Goal: Information Seeking & Learning: Learn about a topic

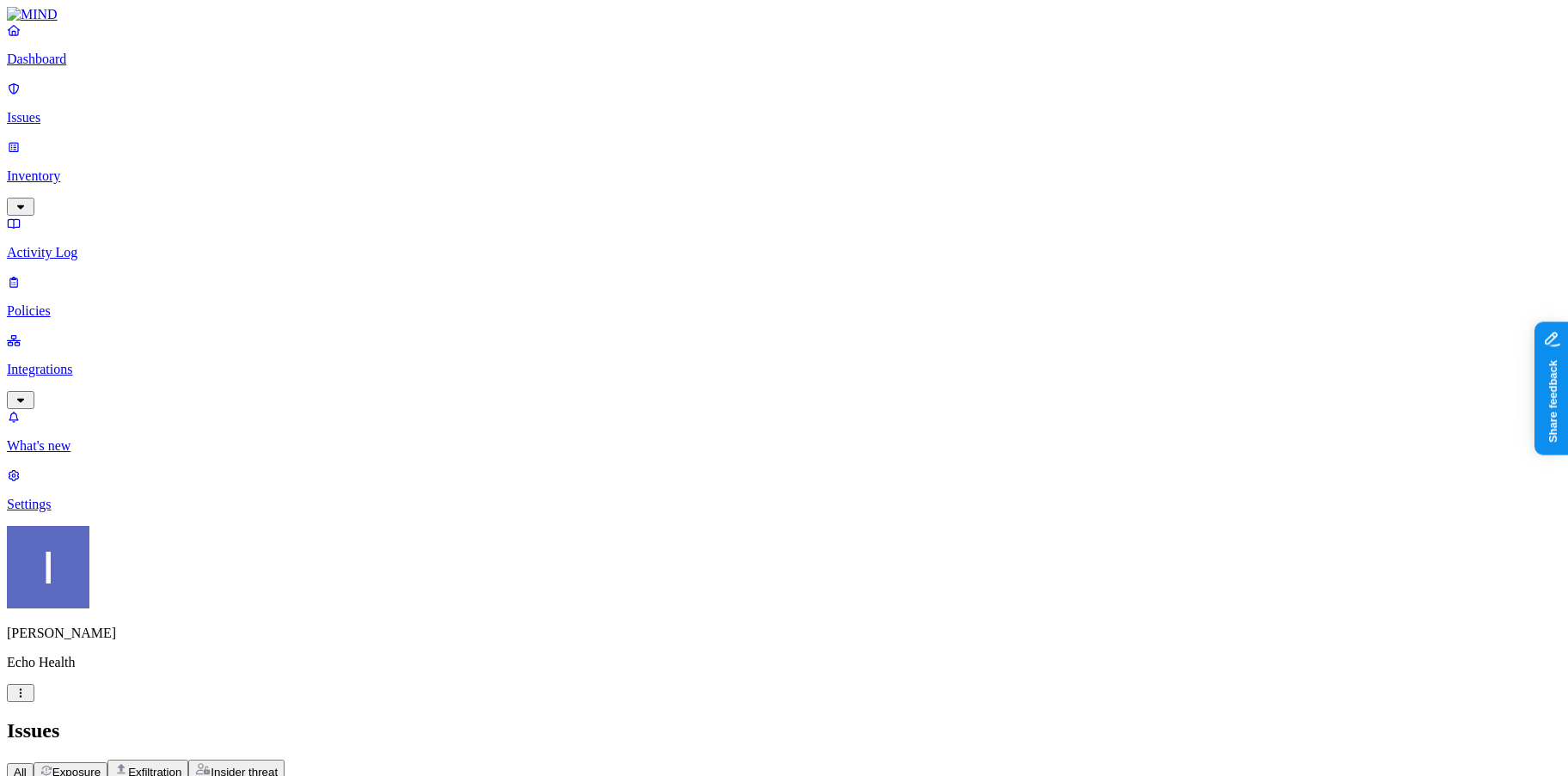
click at [90, 67] on p "Dashboard" at bounding box center [783, 60] width 1554 height 15
click at [99, 168] on p "Inventory" at bounding box center [783, 176] width 1554 height 15
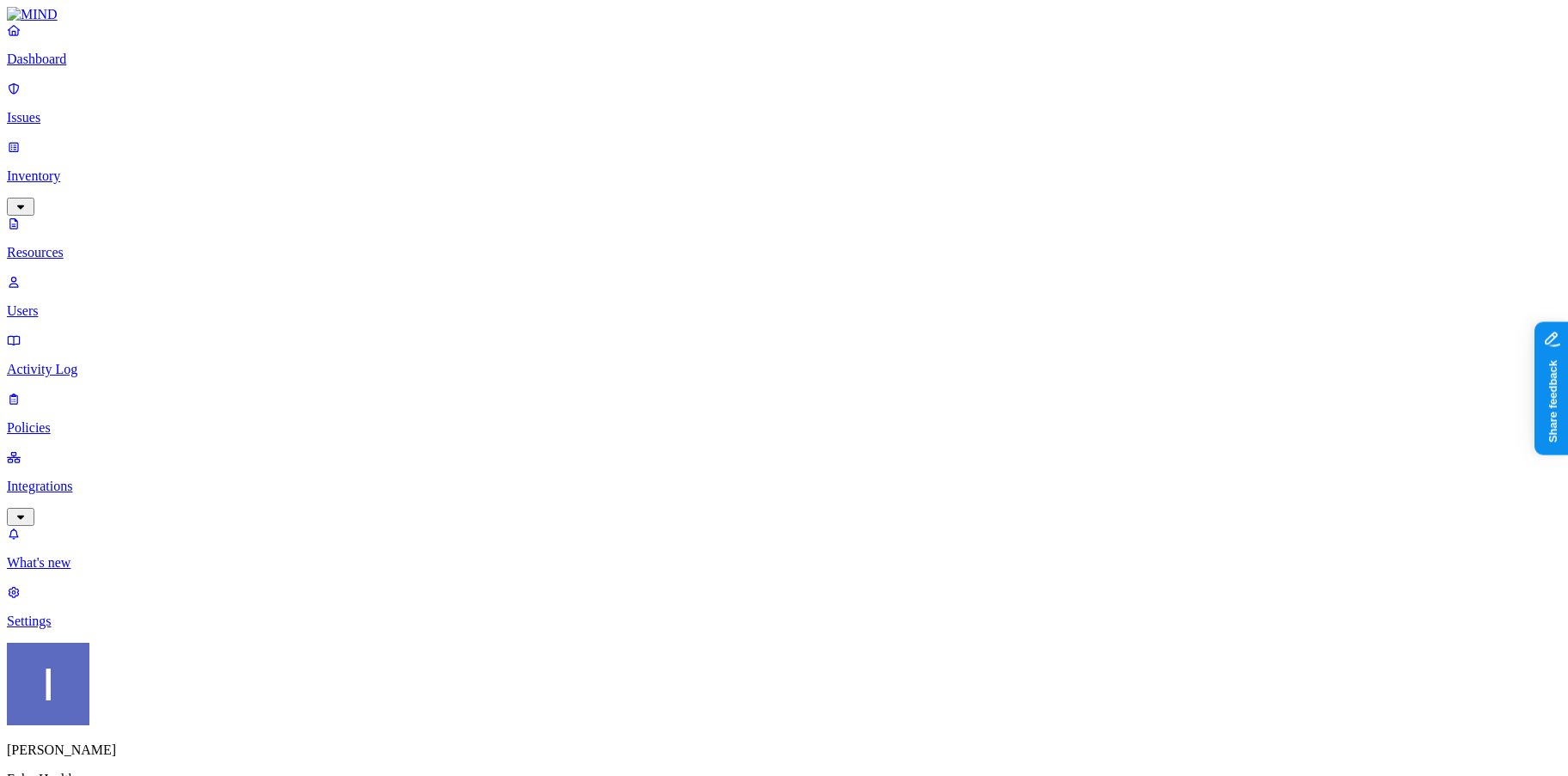
click at [537, 182] on div "Secrets" at bounding box center [537, 206] width 0 height 48
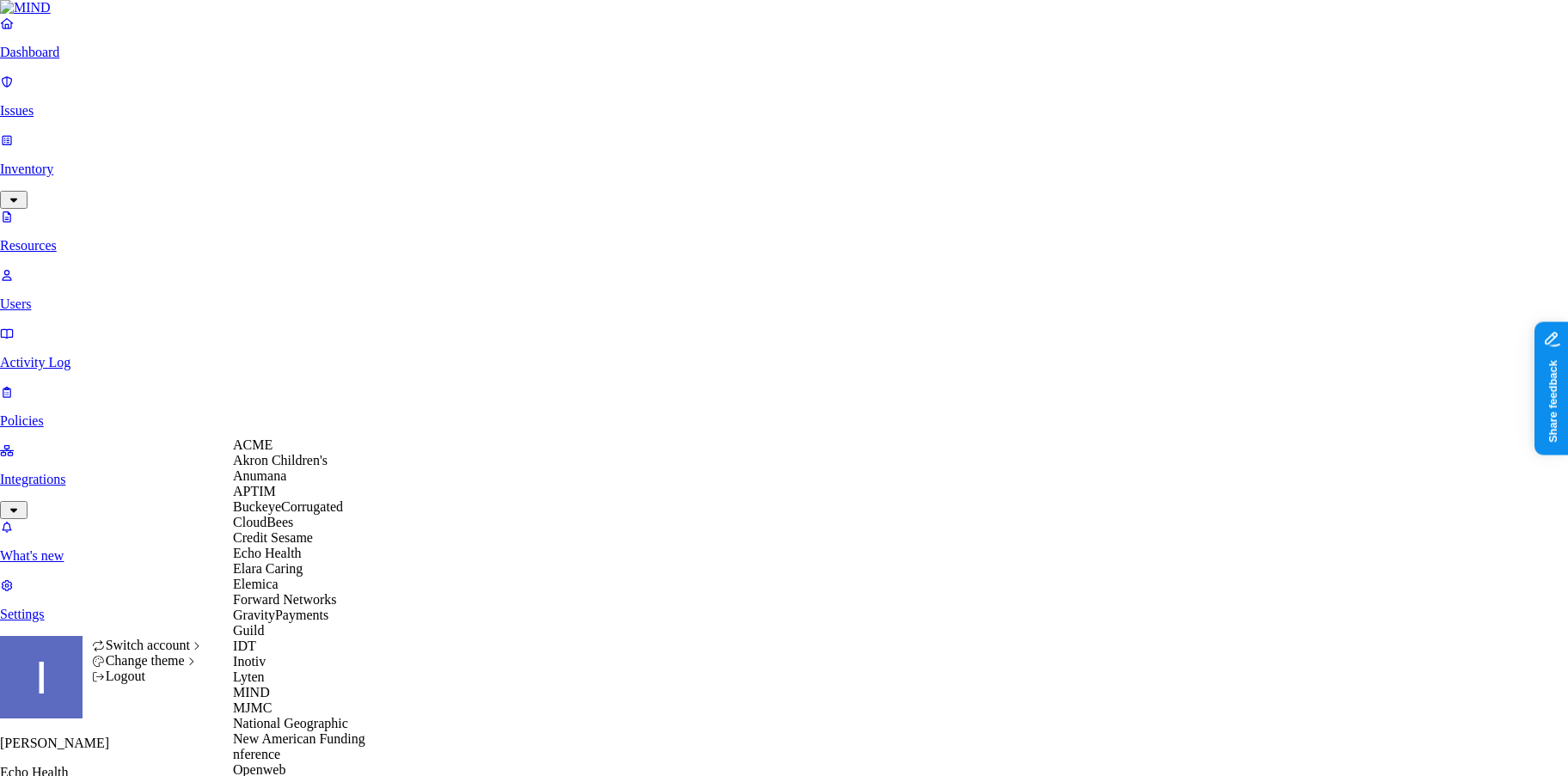
click at [302, 453] on div "ACME" at bounding box center [316, 445] width 166 height 15
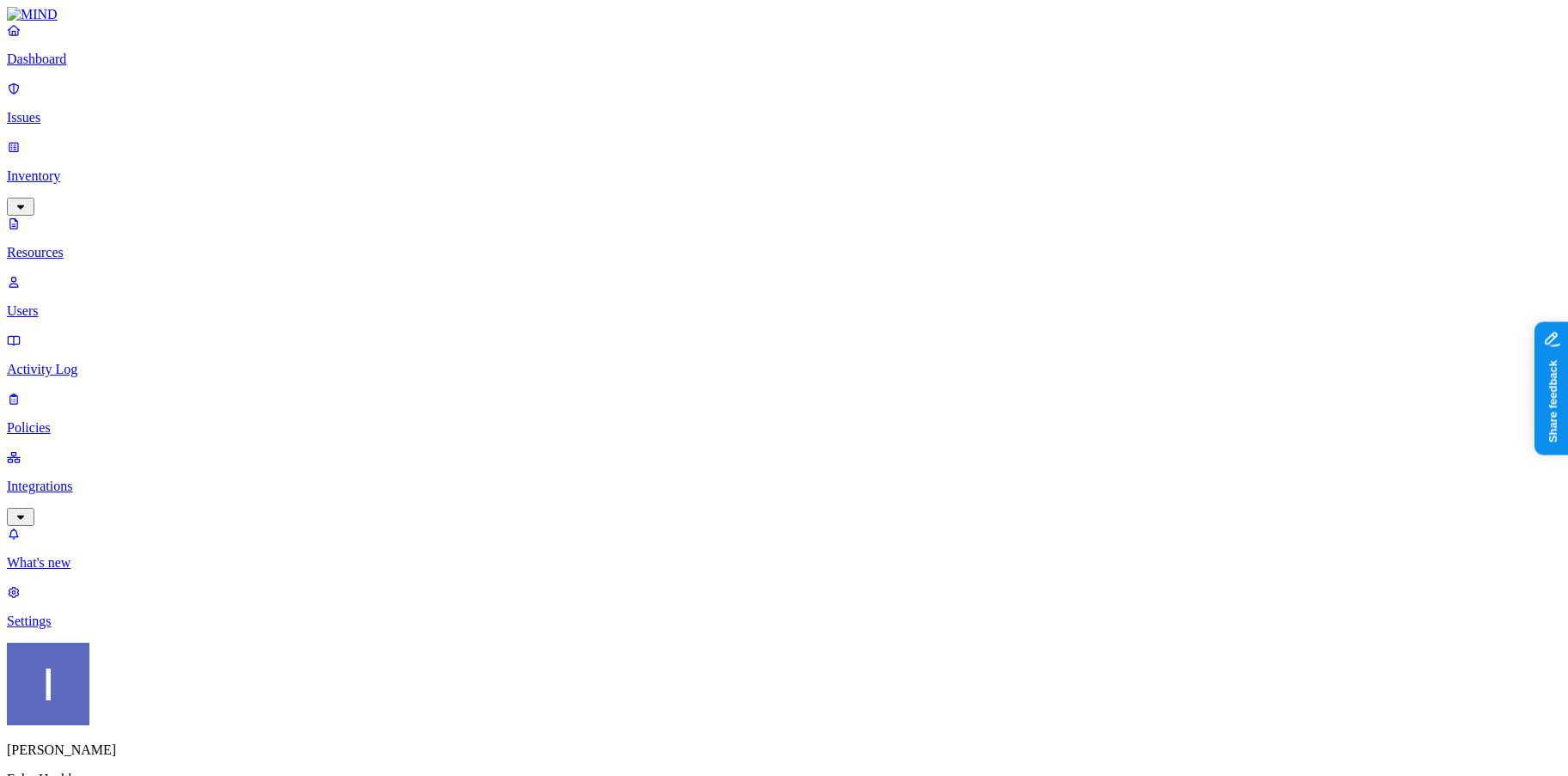
scroll to position [1, 0]
click at [111, 420] on p "Policies" at bounding box center [783, 427] width 1554 height 15
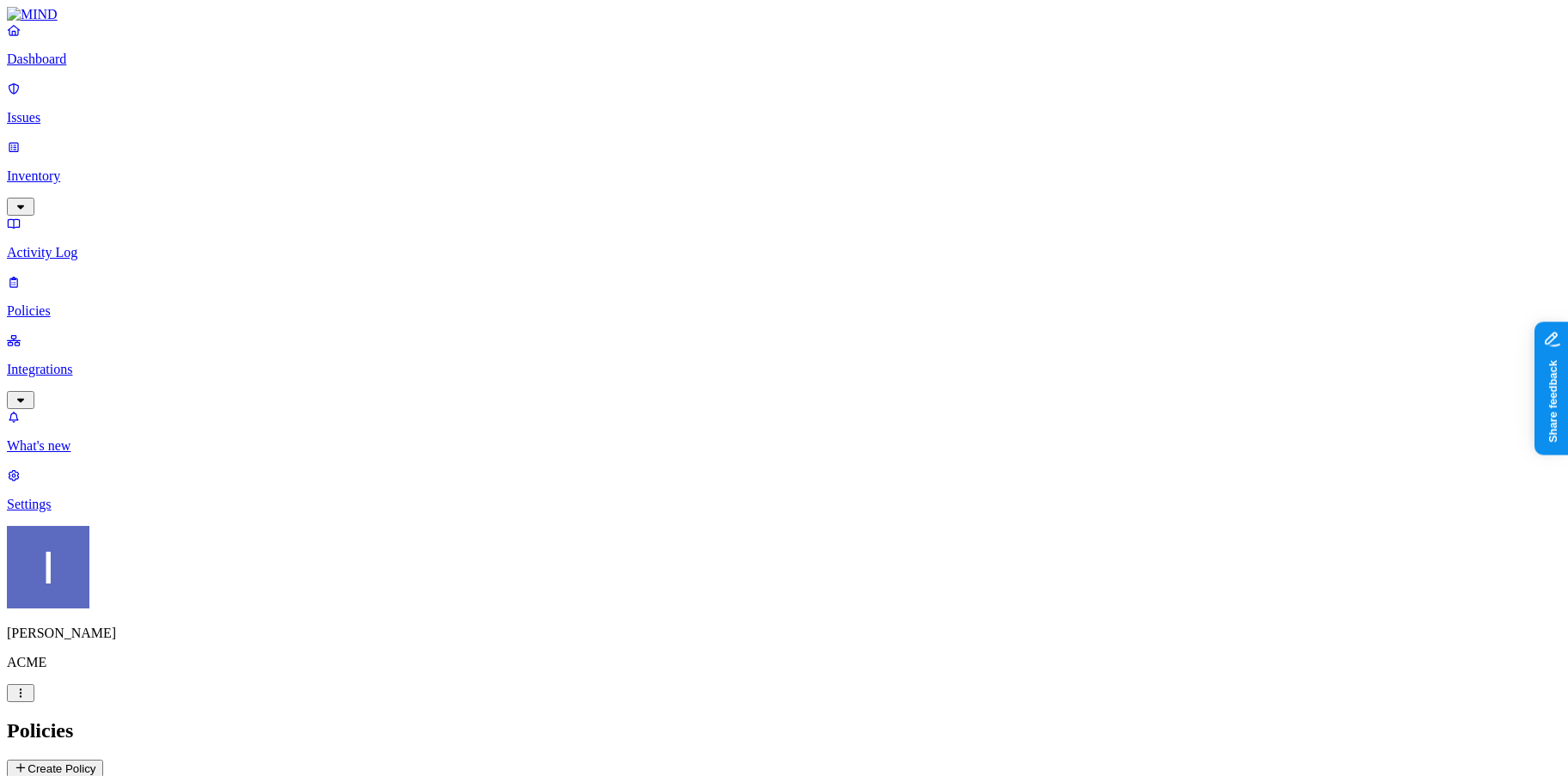
click at [105, 110] on p "Issues" at bounding box center [783, 117] width 1554 height 15
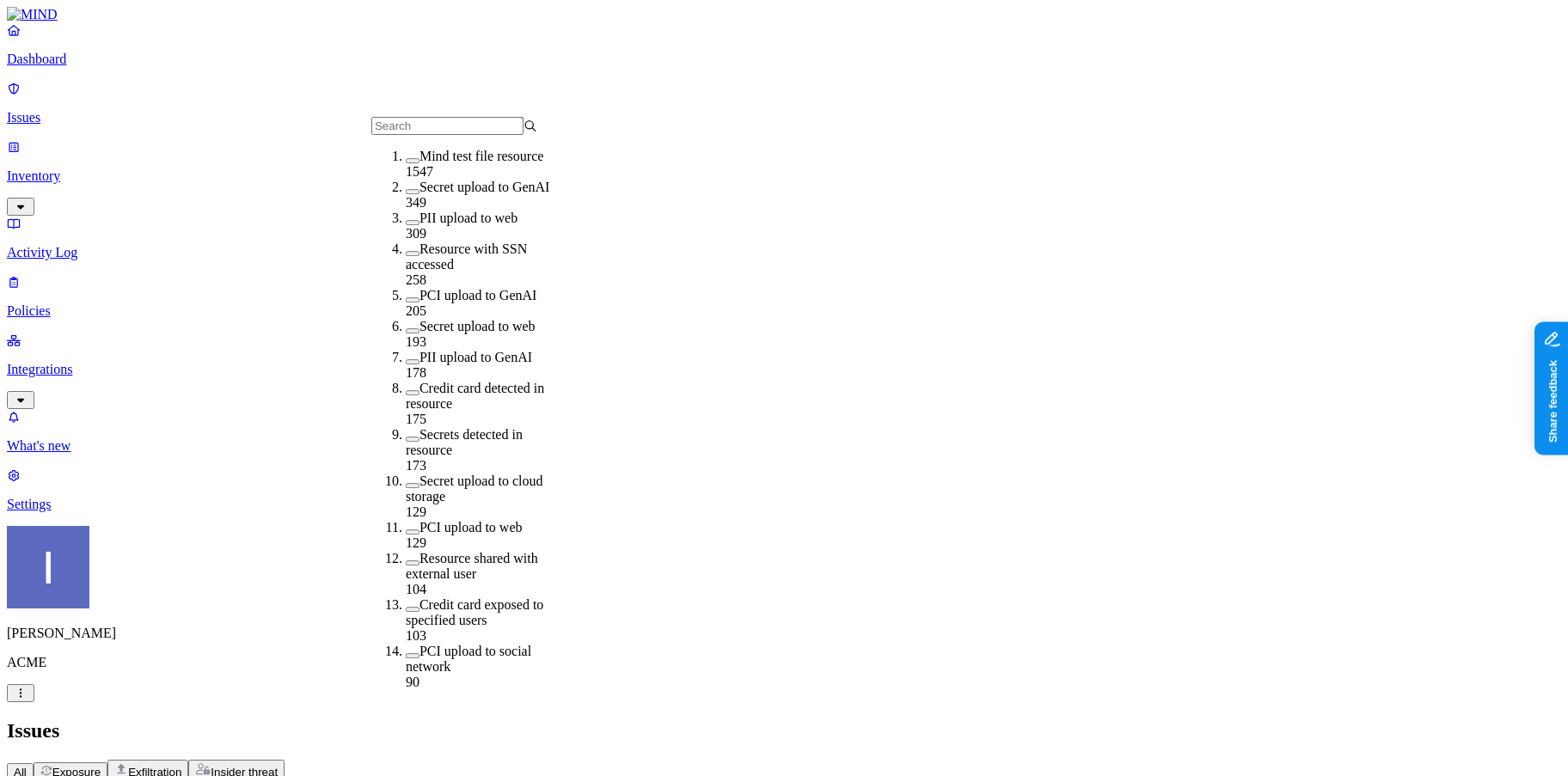
click at [100, 766] on span "Exposure" at bounding box center [76, 772] width 48 height 13
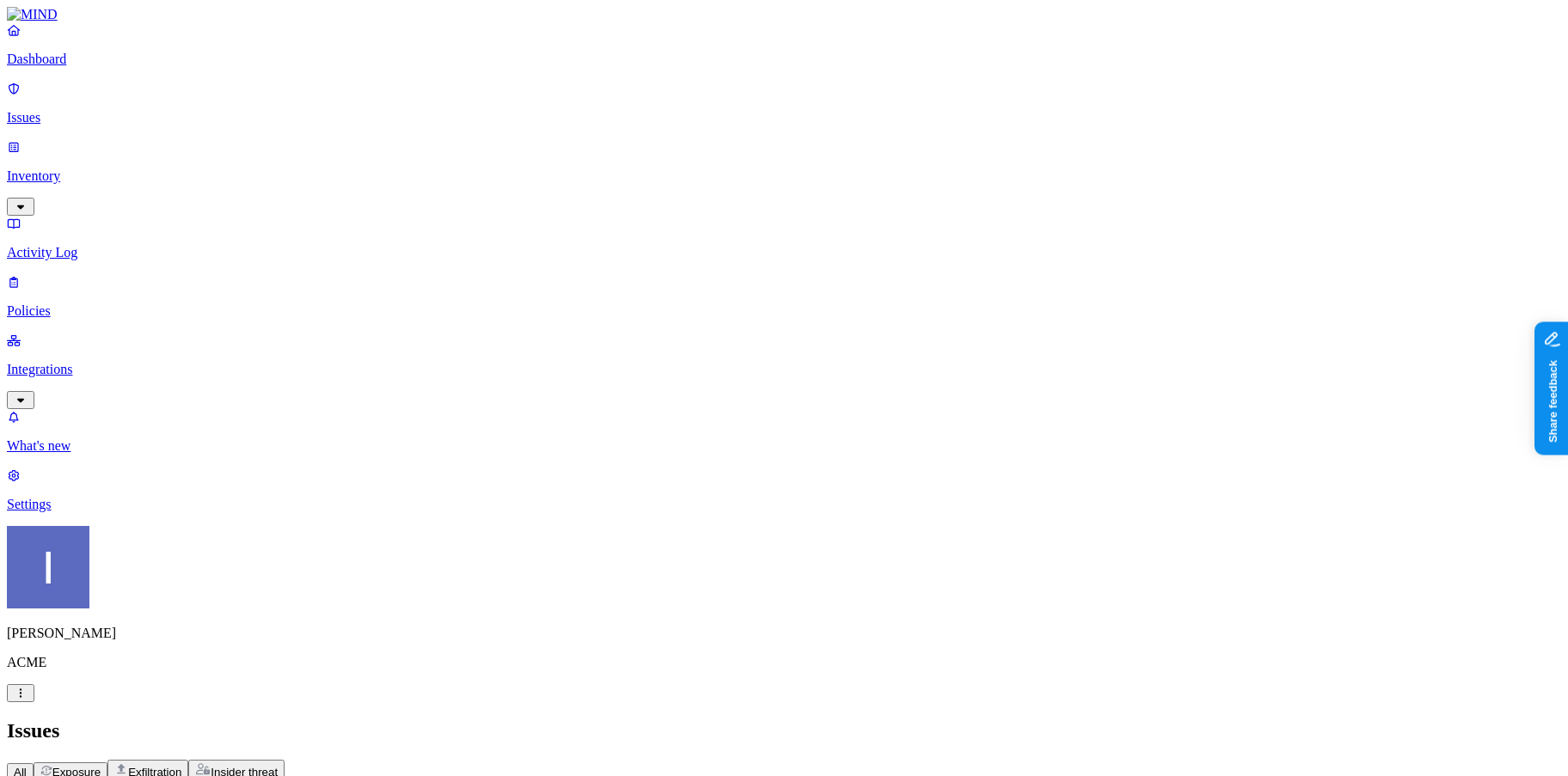
click at [858, 131] on div "PII" at bounding box center [858, 154] width 0 height 48
click at [1087, 208] on label "Public link" at bounding box center [1069, 223] width 35 height 30
click at [182, 766] on span "Exfiltration" at bounding box center [154, 772] width 53 height 13
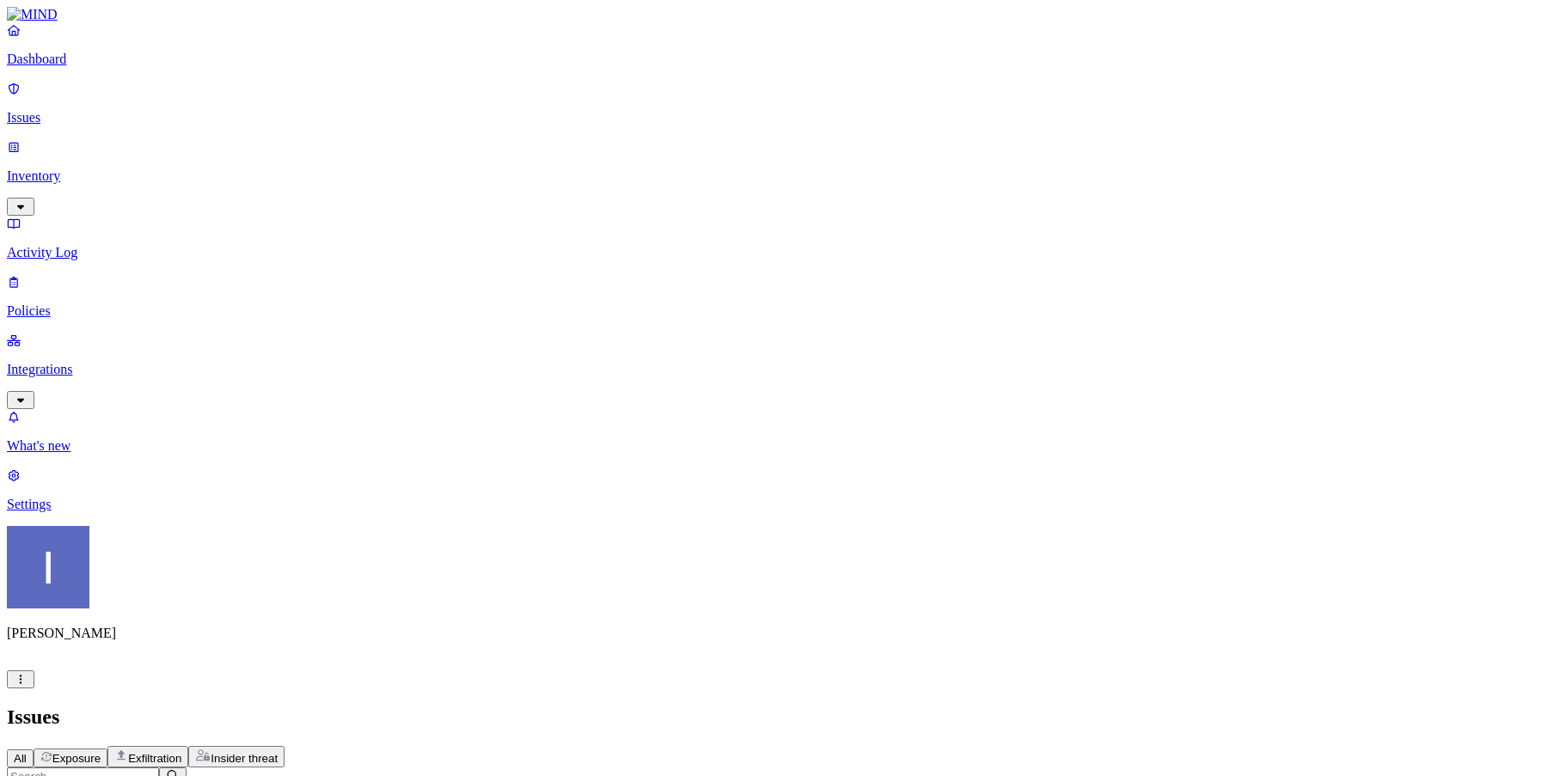
click at [182, 751] on span "Exfiltration" at bounding box center [154, 758] width 53 height 13
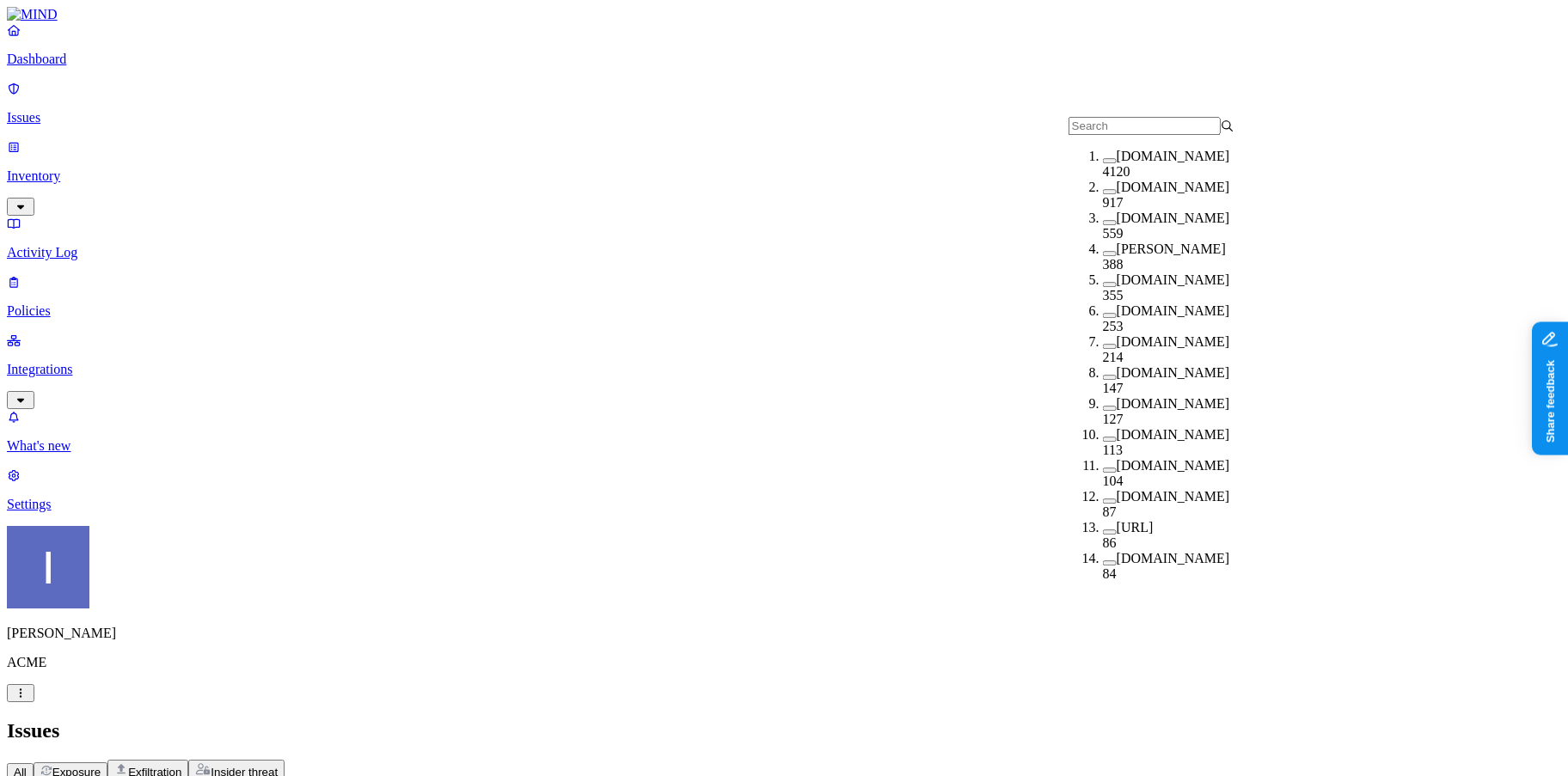
click at [1117, 164] on label "[DOMAIN_NAME]" at bounding box center [1174, 155] width 113 height 14
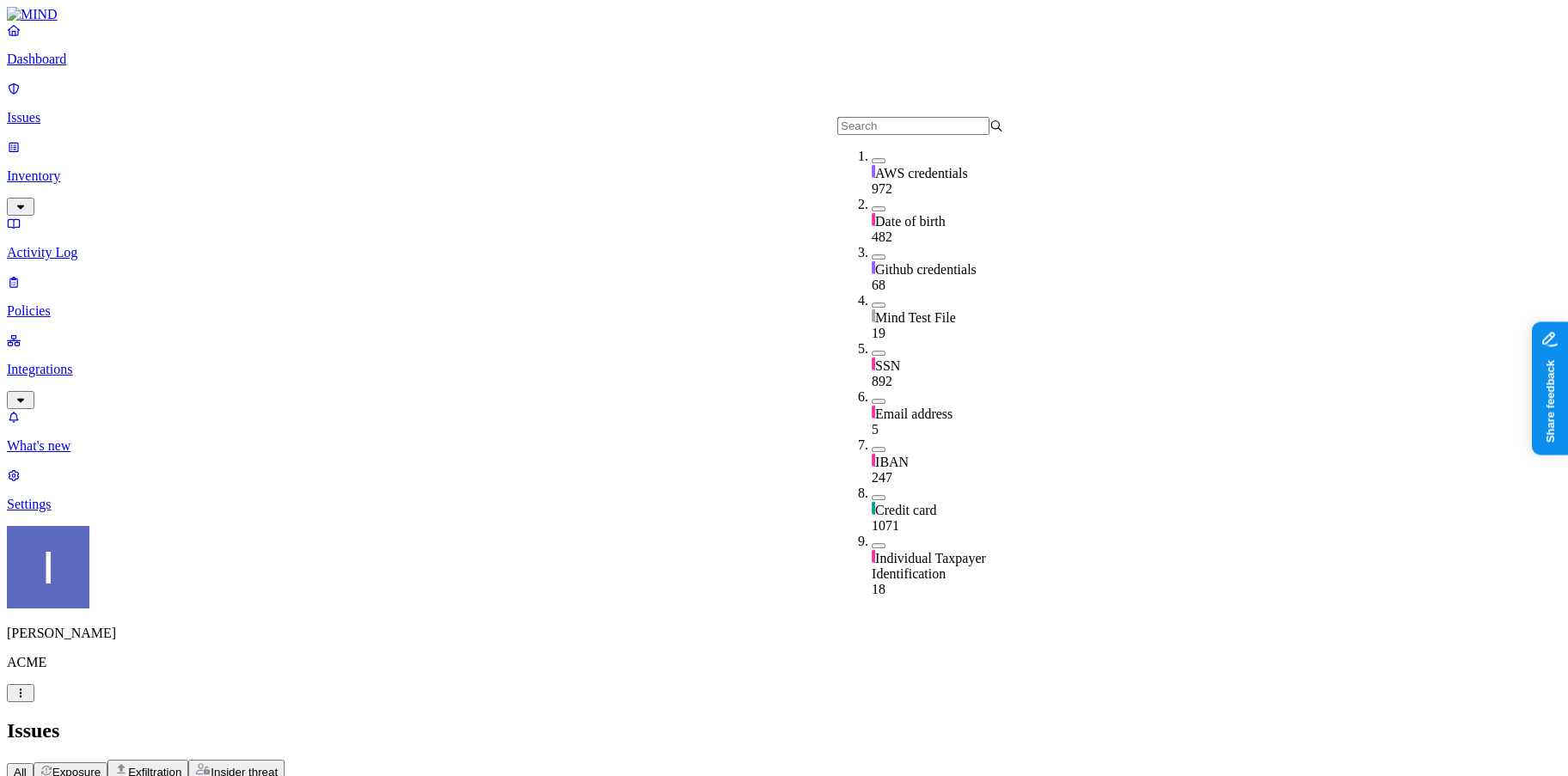
scroll to position [39, 0]
click at [872, 486] on div "Credit card" at bounding box center [954, 502] width 166 height 33
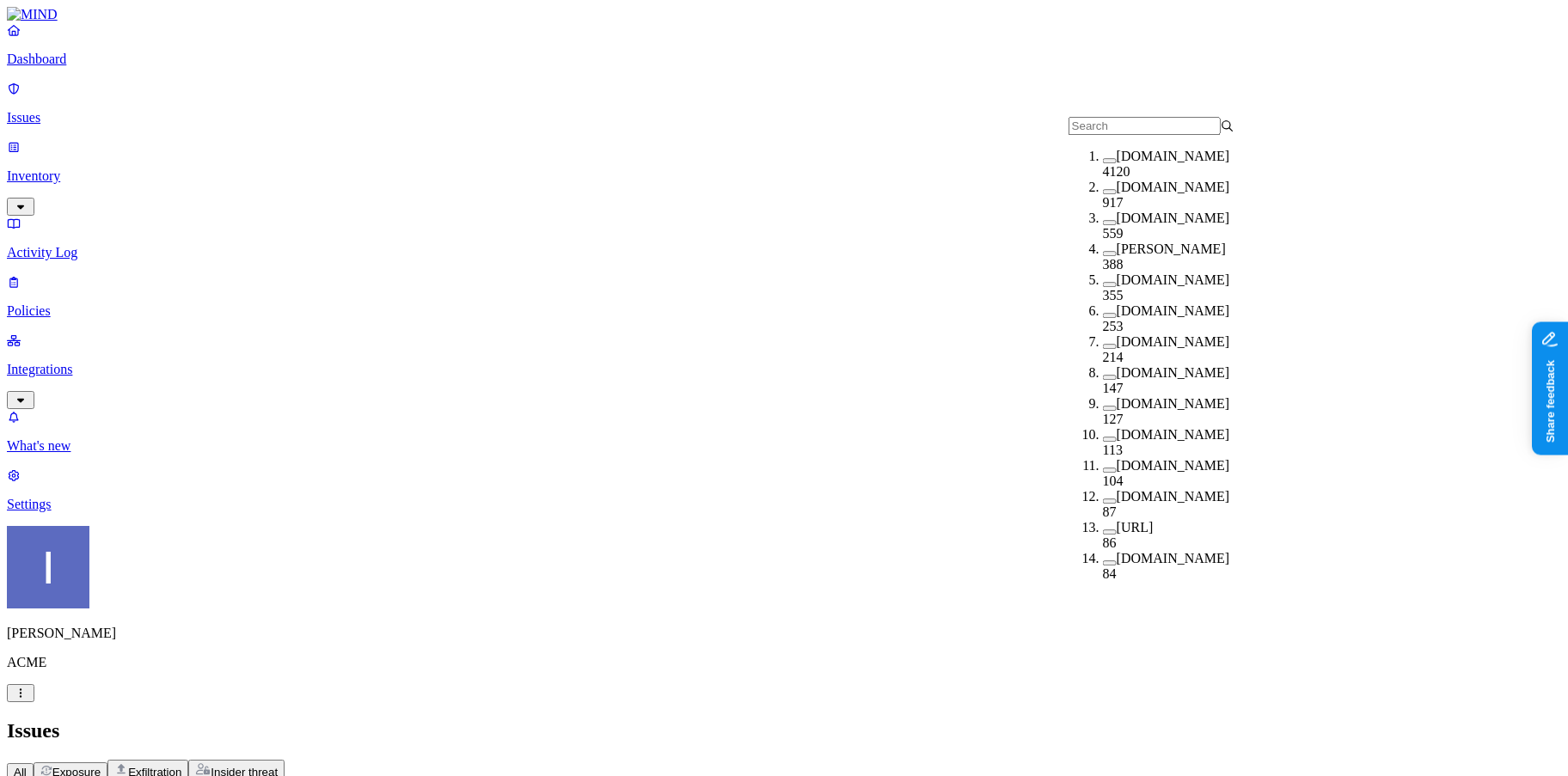
click at [788, 759] on div "All Exposure Exfiltration Insider threat" at bounding box center [783, 769] width 1554 height 22
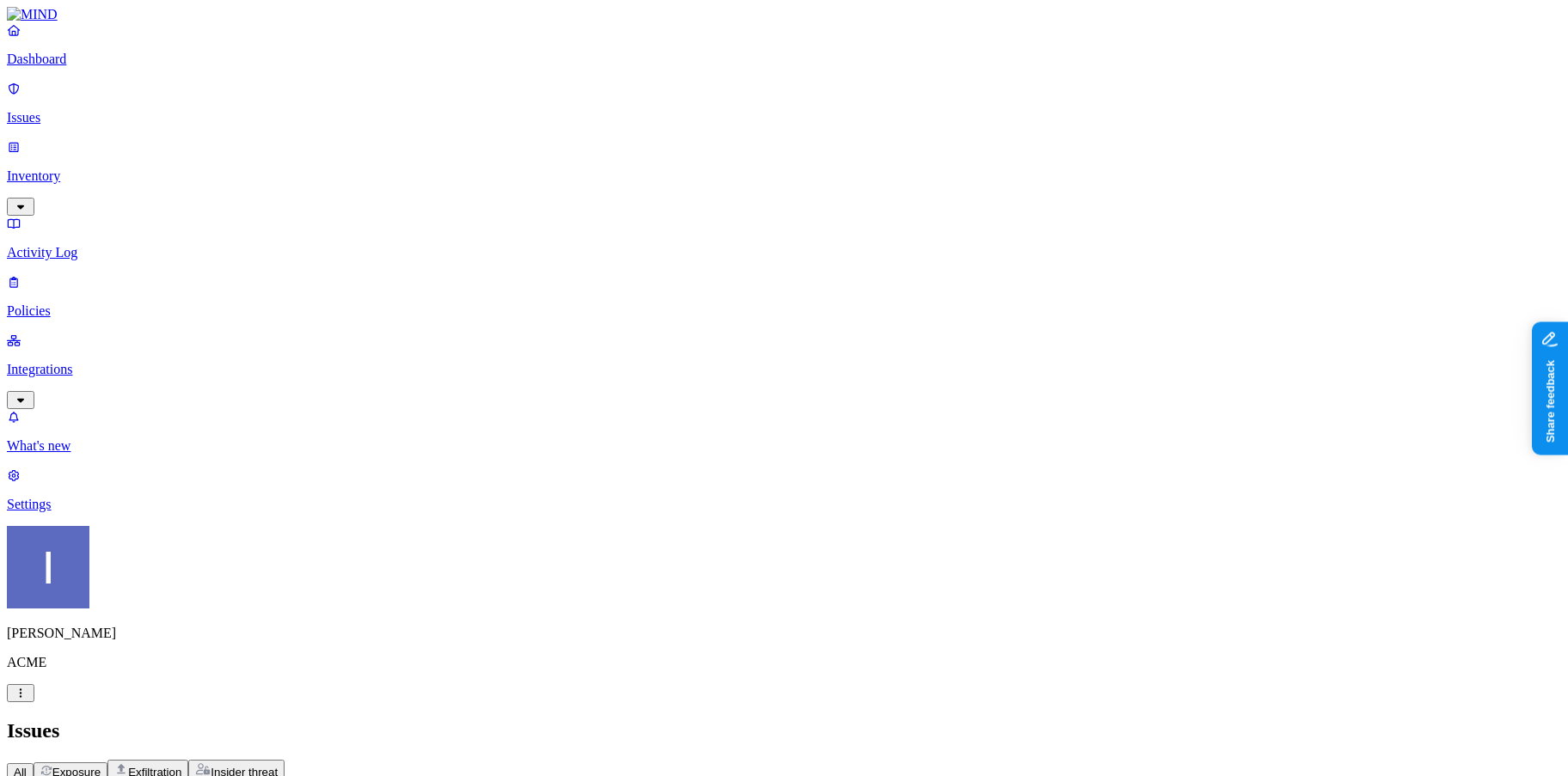
click at [159, 775] on input "text" at bounding box center [82, 789] width 152 height 18
type input "paitent"
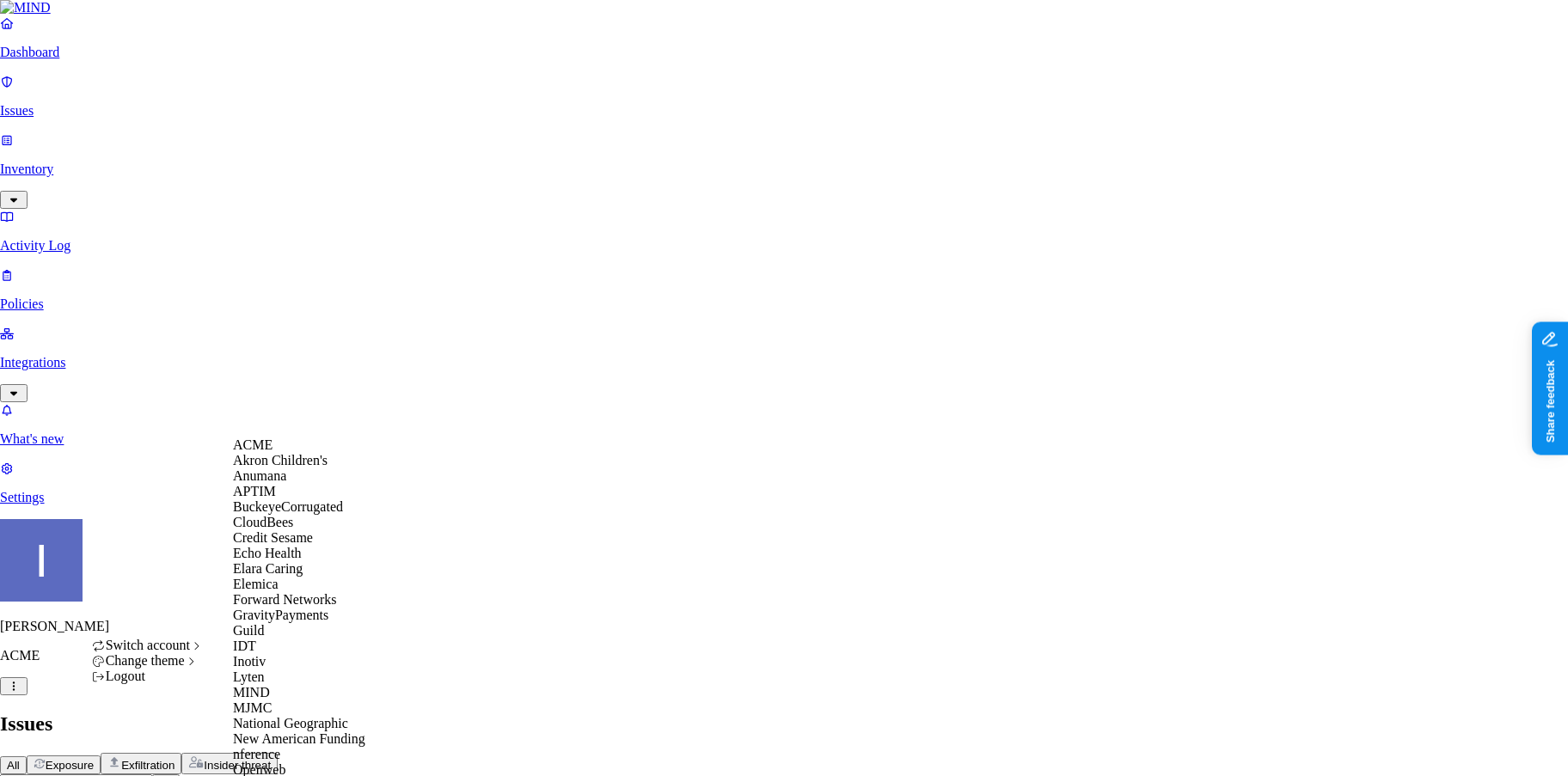
scroll to position [533, 0]
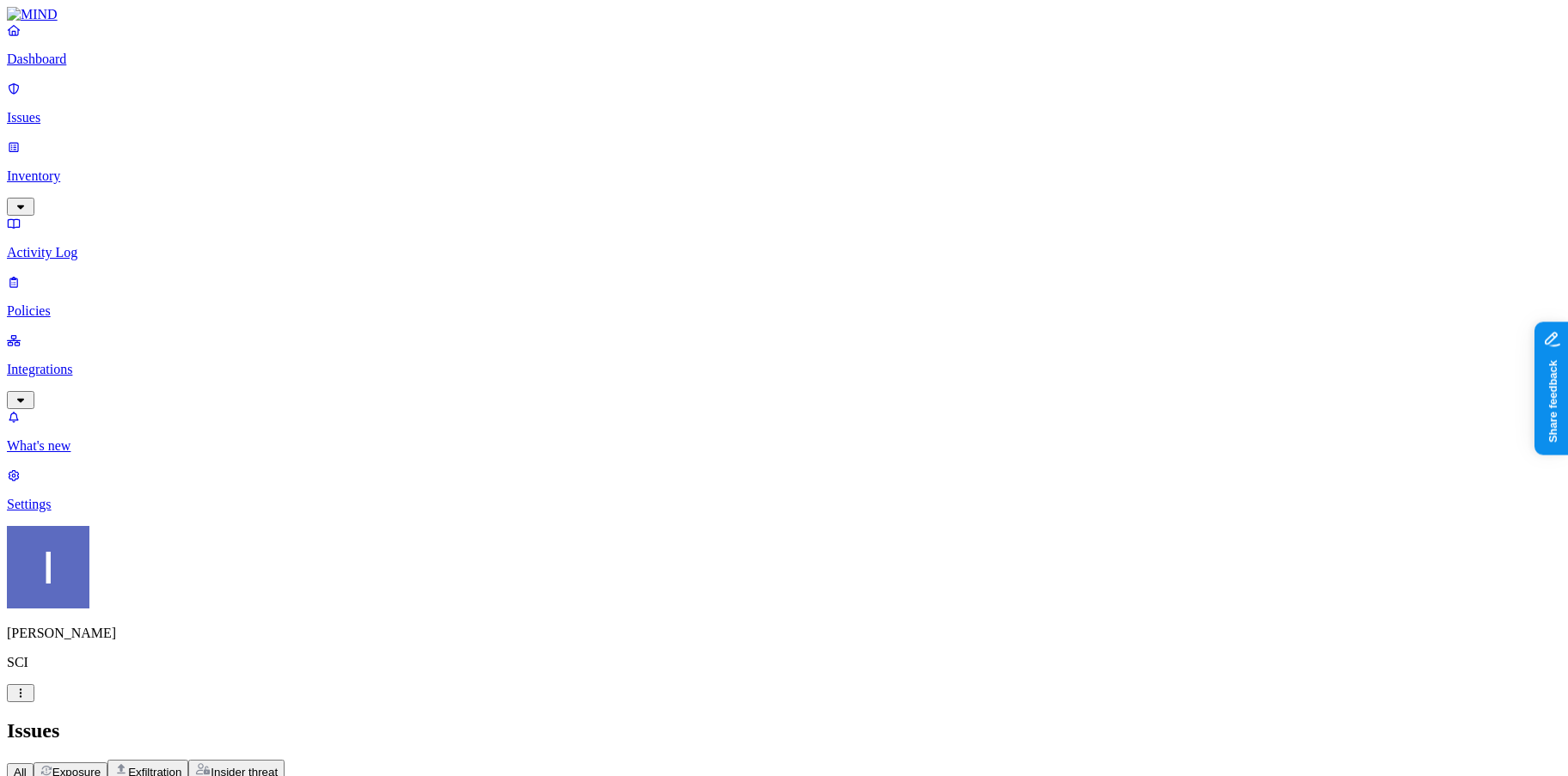
click at [159, 775] on input "text" at bounding box center [82, 789] width 152 height 18
type input "f"
type input "Firewall"
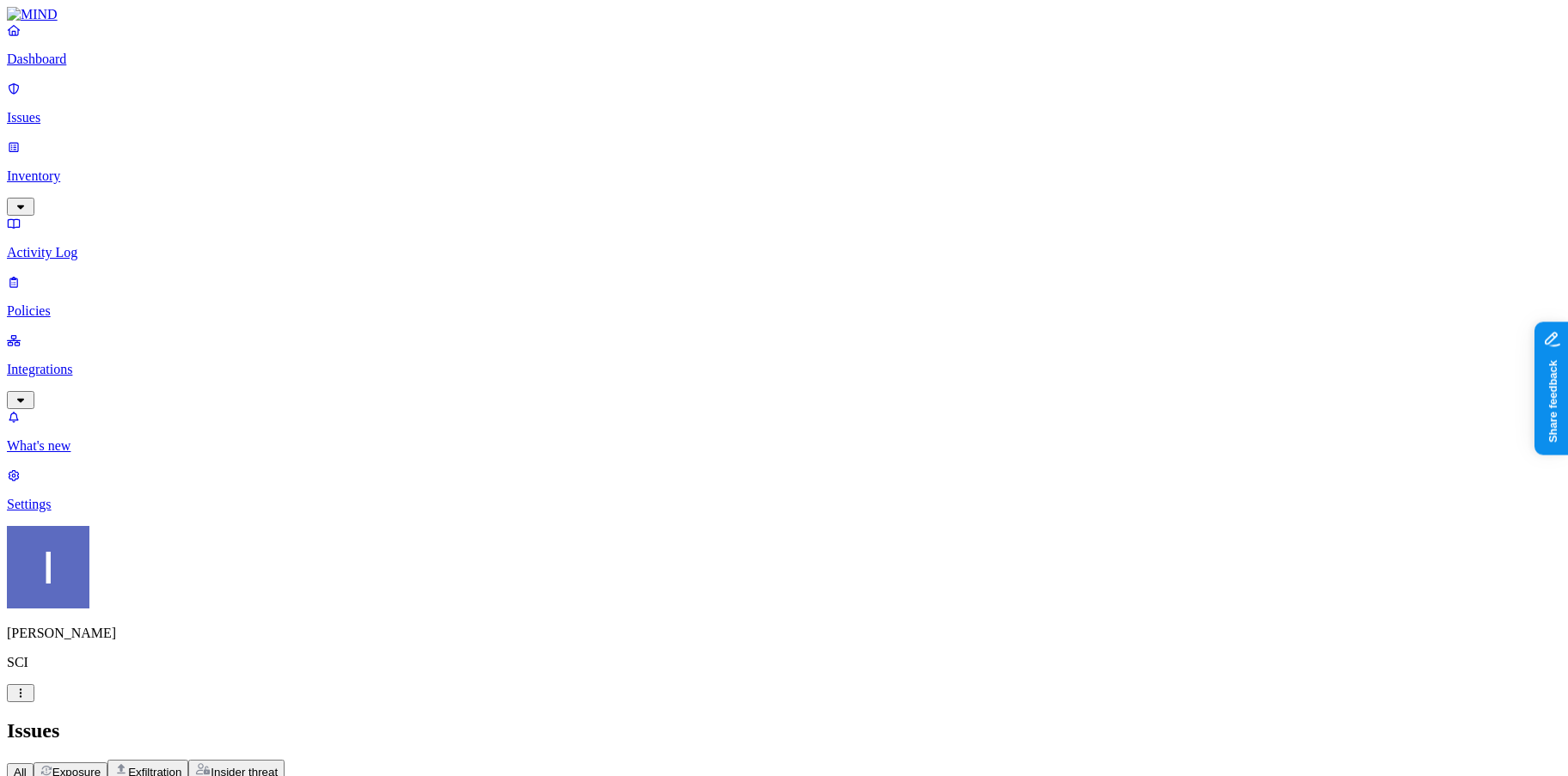
click at [186, 775] on button "button" at bounding box center [172, 789] width 27 height 18
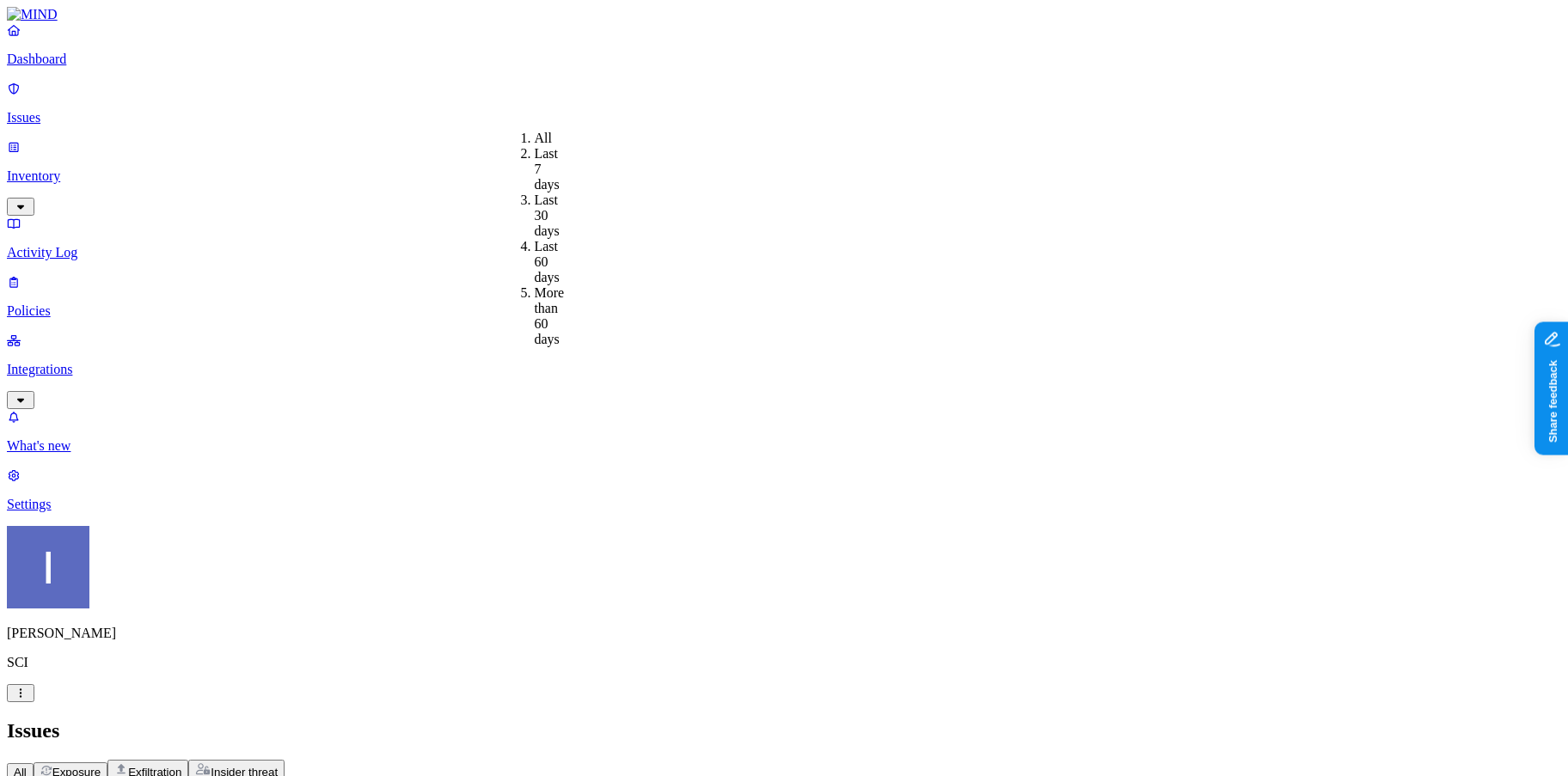
scroll to position [466, 3]
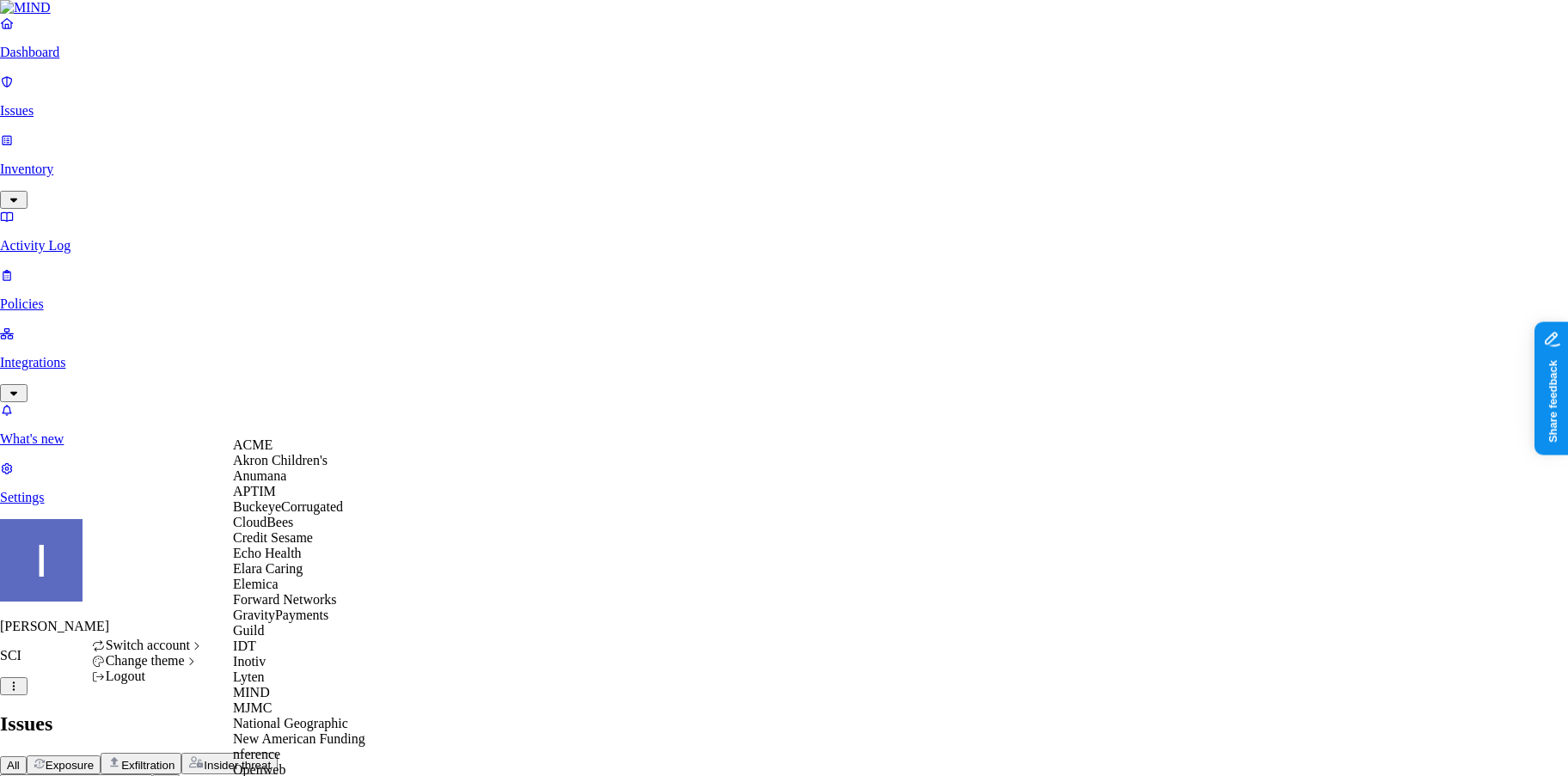
click at [289, 453] on div "ACME" at bounding box center [316, 445] width 166 height 15
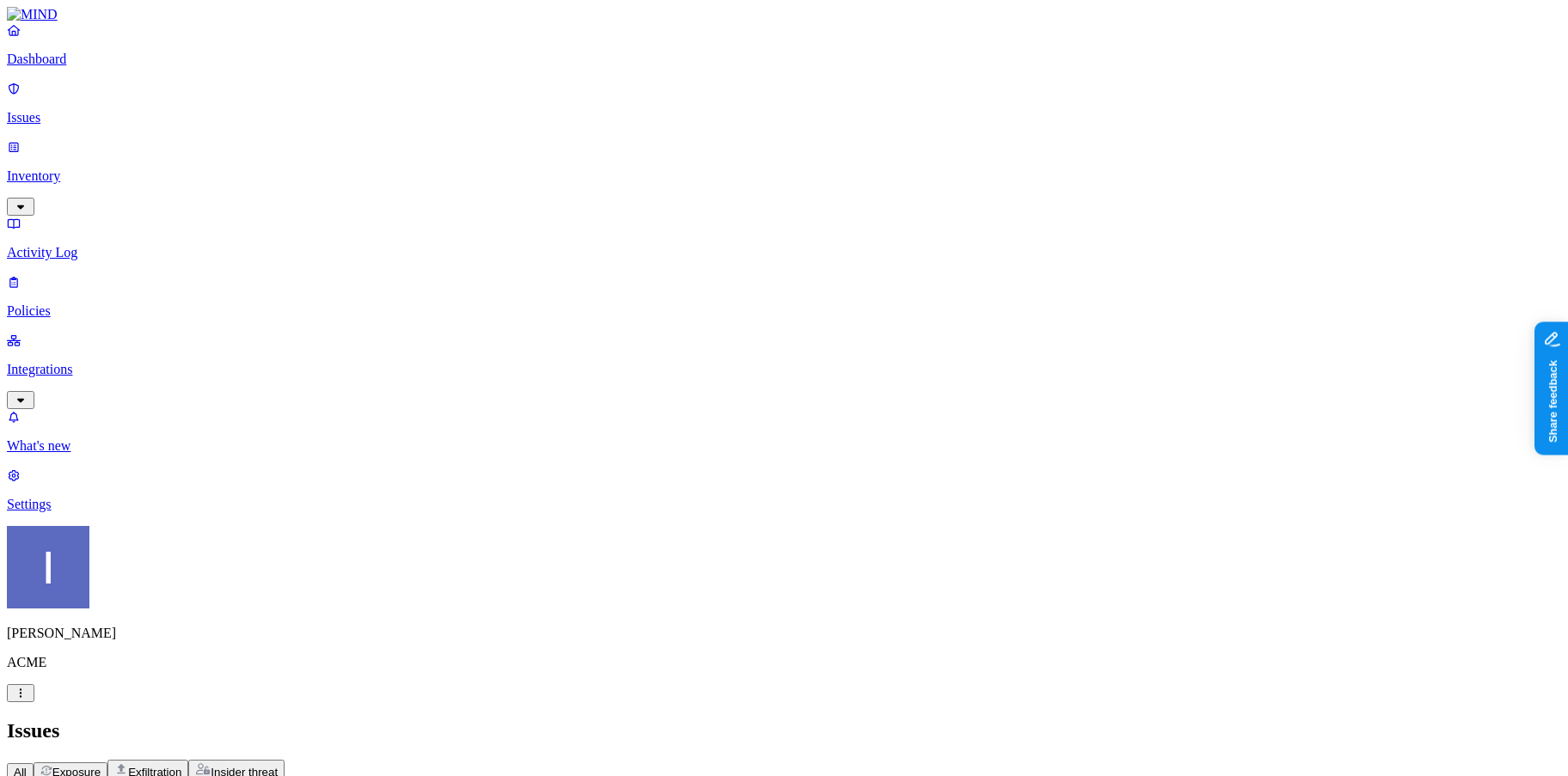
click at [159, 775] on input "text" at bounding box center [82, 789] width 152 height 18
type input "SSN"
type input "[DOMAIN_NAME]"
type input "Hod Bin"
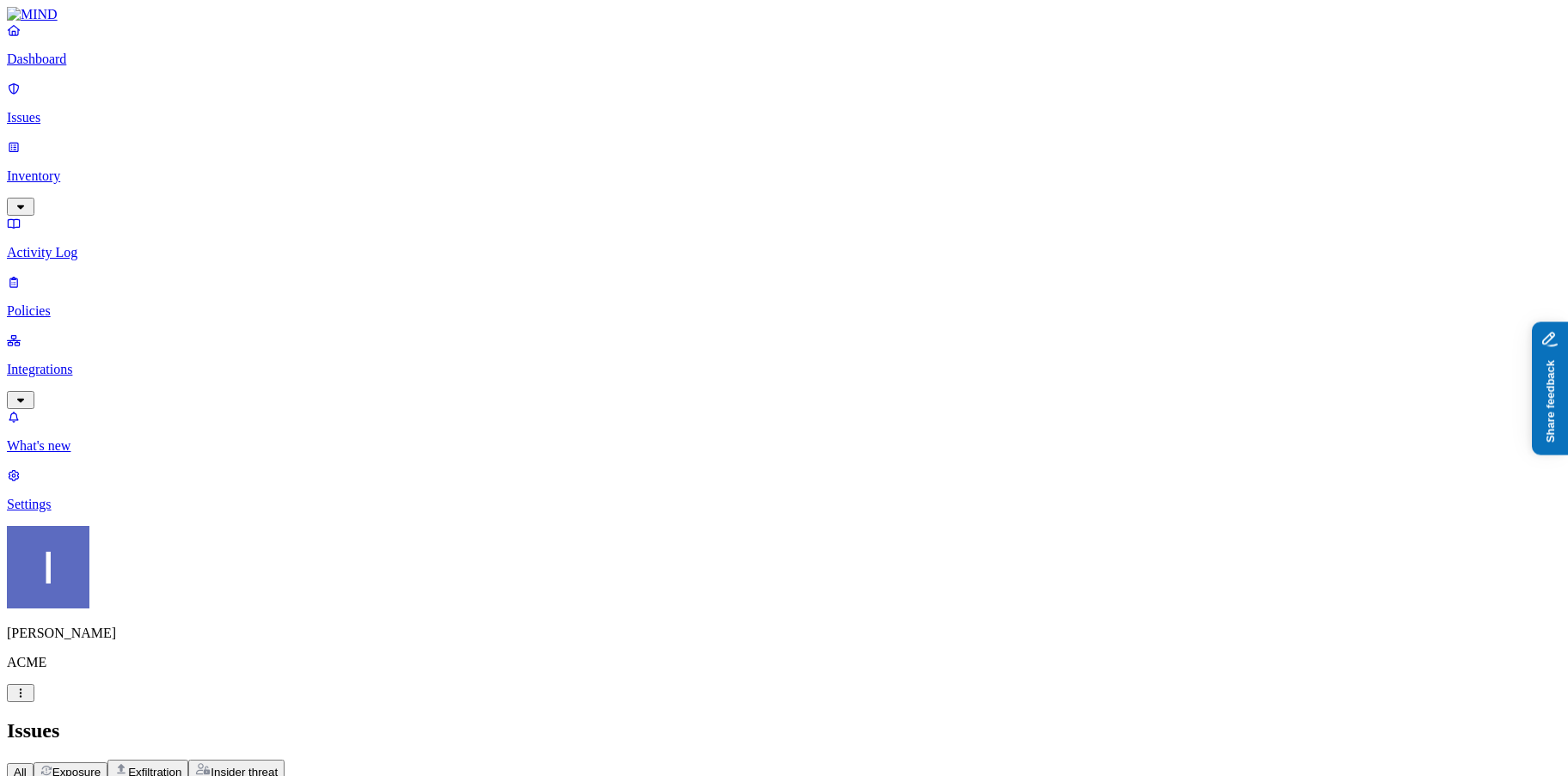
click at [1567, 473] on button "Share feedback" at bounding box center [1598, 473] width 133 height 36
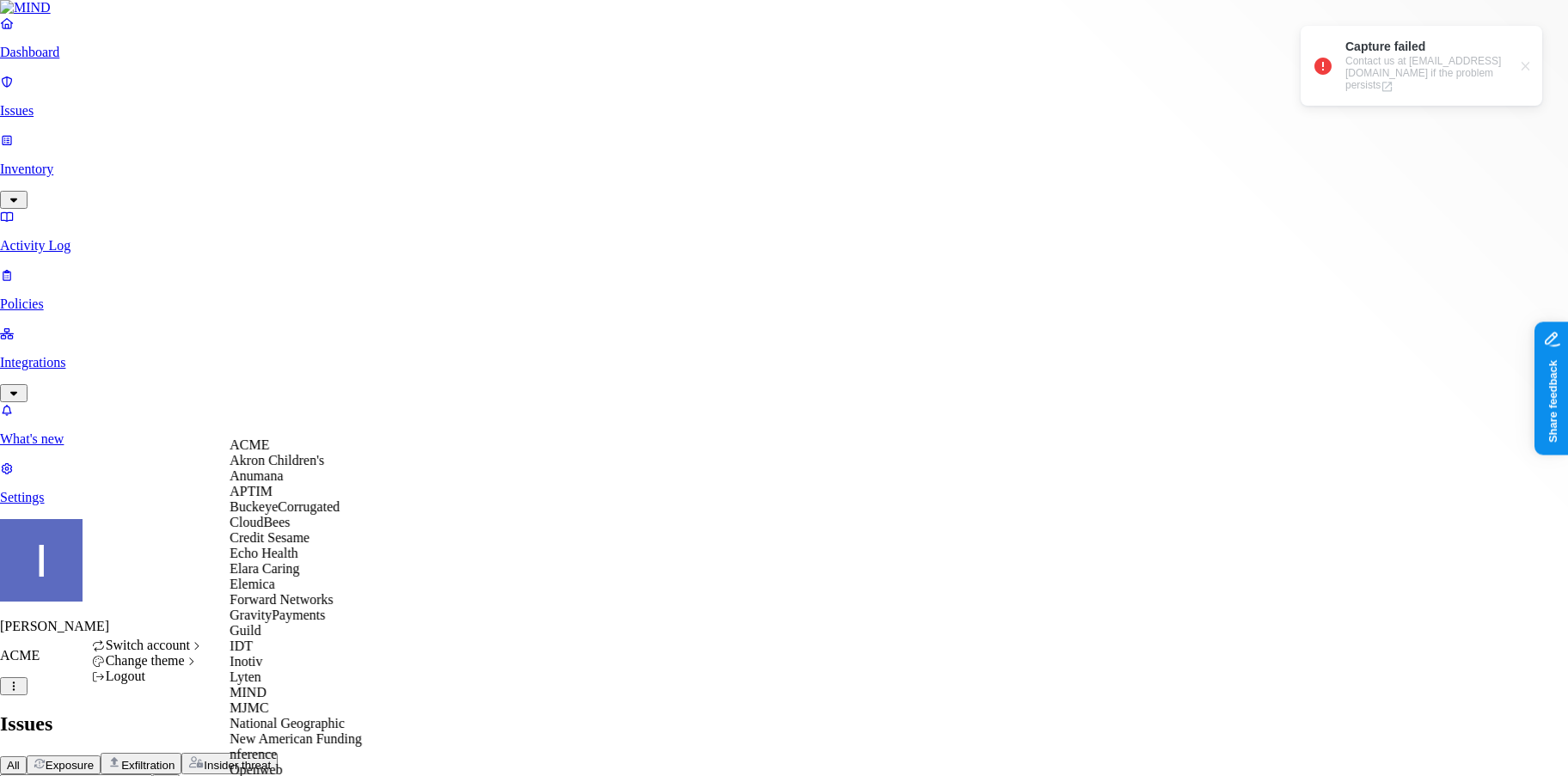
scroll to position [466, 3]
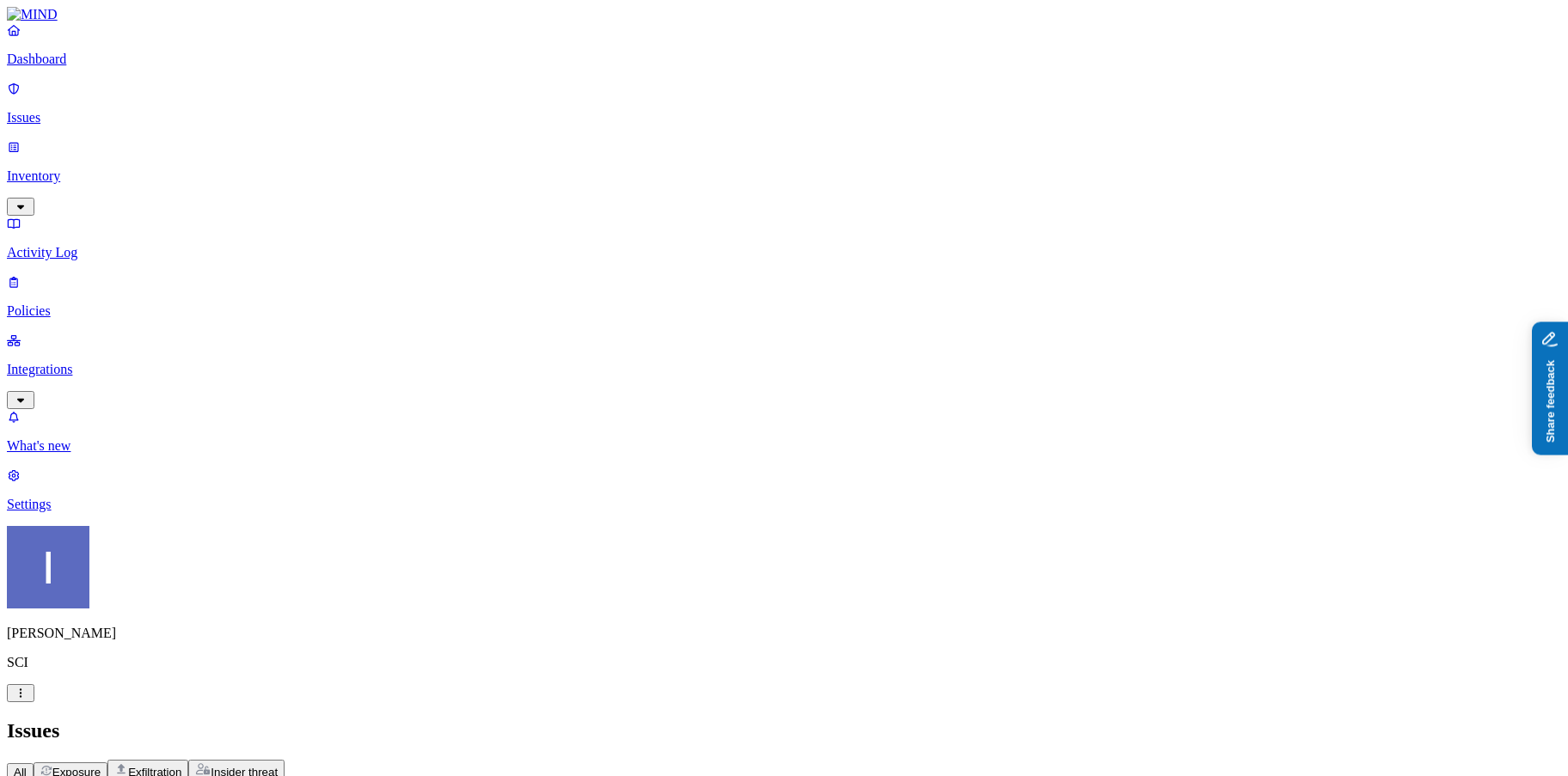
click at [1557, 479] on button "Share feedback" at bounding box center [1598, 473] width 133 height 36
click at [1567, 480] on button "Share feedback" at bounding box center [1598, 473] width 133 height 36
click at [99, 303] on p "Policies" at bounding box center [783, 311] width 1554 height 15
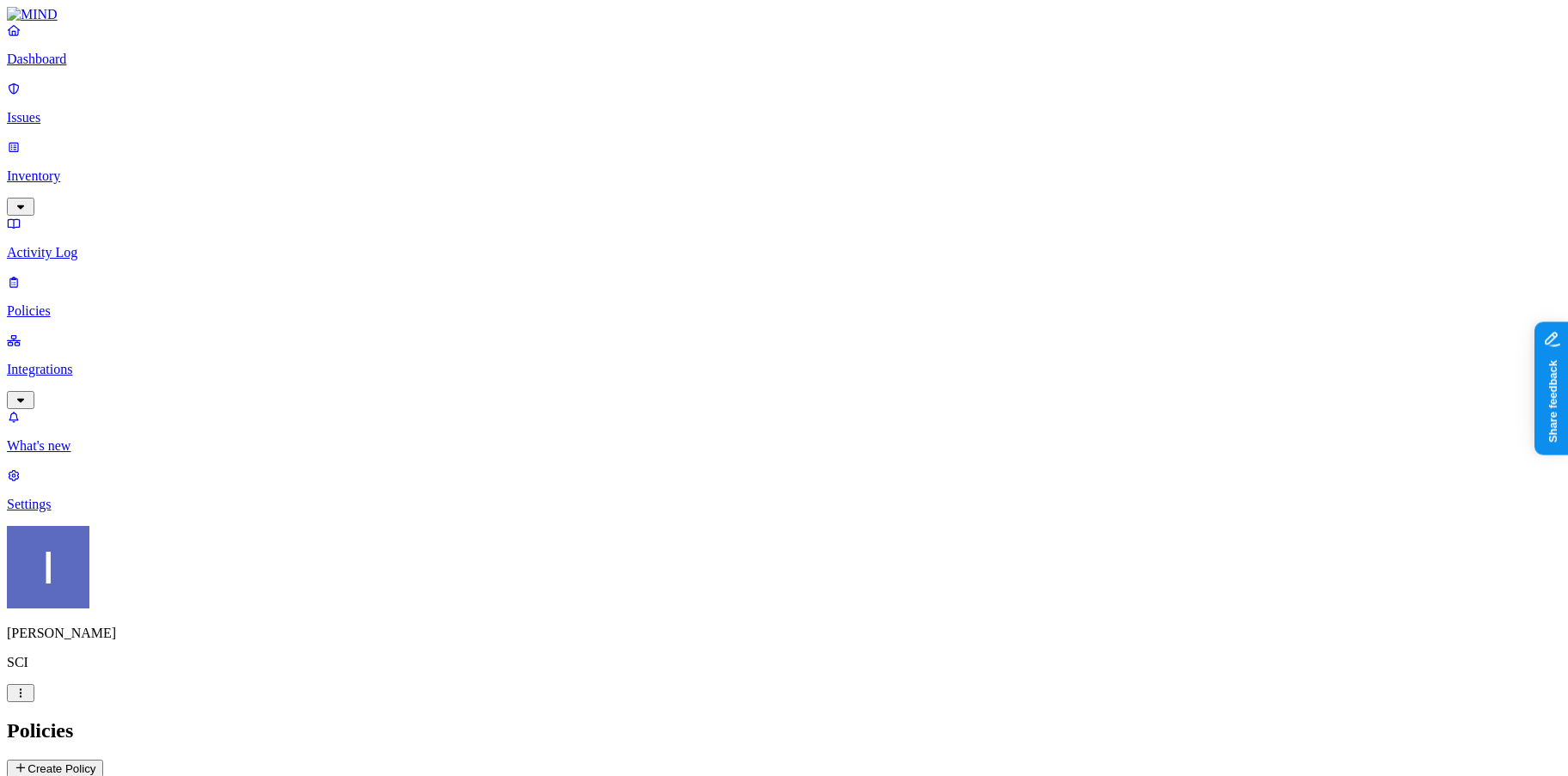
scroll to position [80, 0]
click at [573, 147] on div "Insider threat" at bounding box center [573, 170] width 0 height 46
click at [452, 719] on div "Policies Create Policy" at bounding box center [783, 749] width 1554 height 59
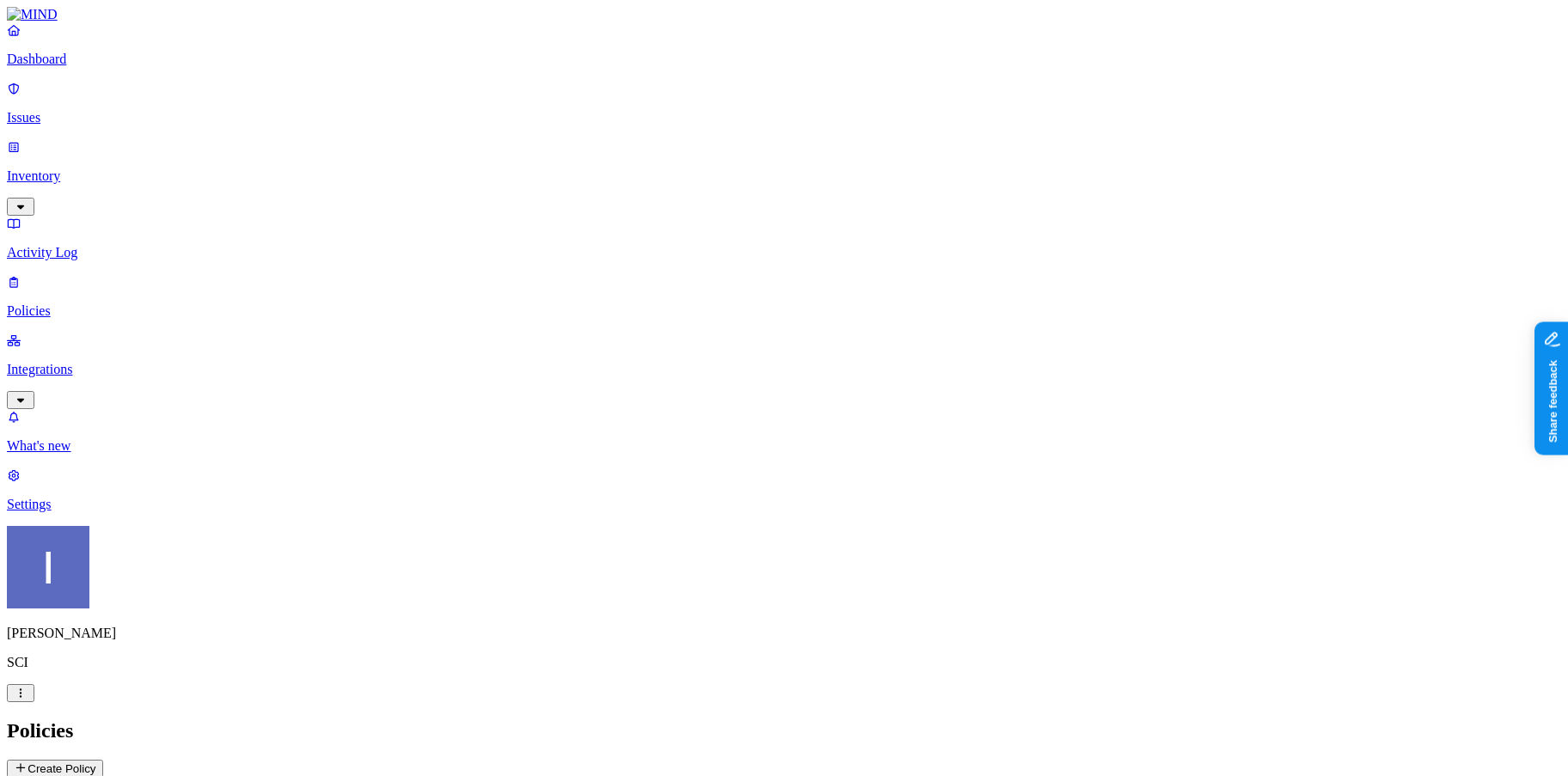
click at [34, 702] on button "button" at bounding box center [20, 692] width 27 height 18
click at [175, 756] on html "Dashboard Issues Inventory Activity Log Policies Integrations What's new 1 Sett…" at bounding box center [784, 547] width 1568 height 1095
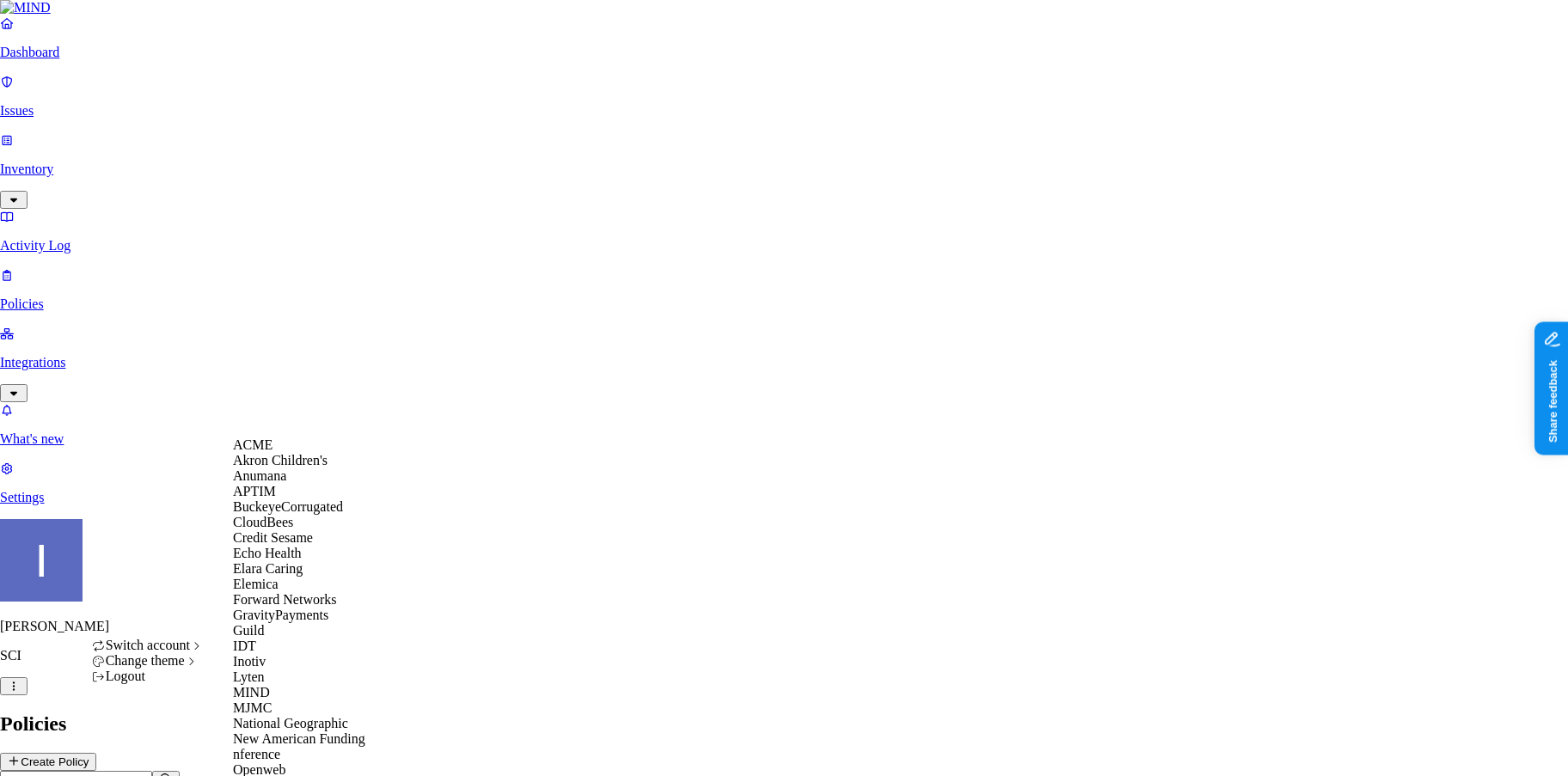
click at [300, 451] on div "ACME" at bounding box center [316, 445] width 166 height 15
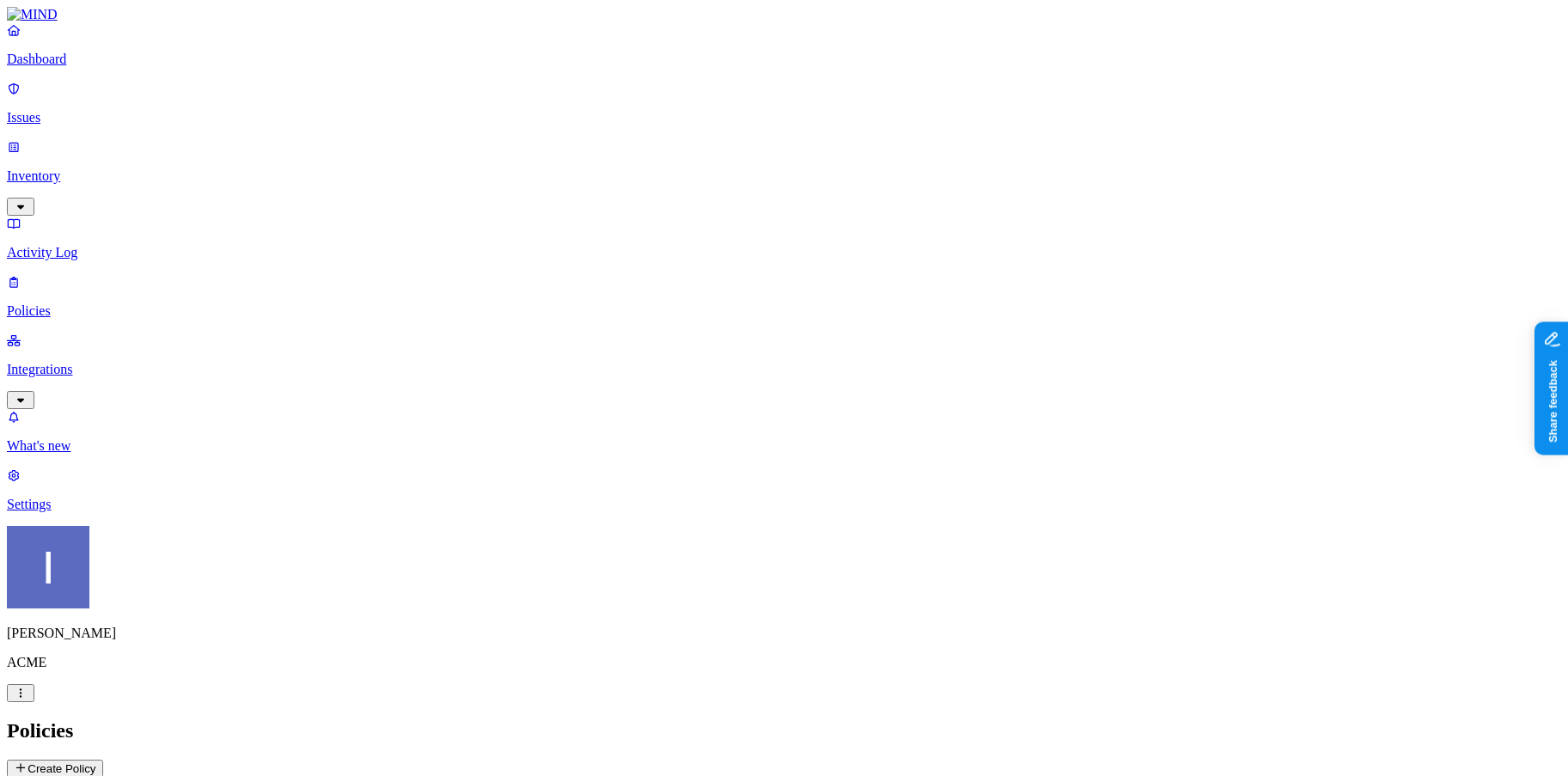
click at [34, 702] on button "button" at bounding box center [20, 692] width 27 height 18
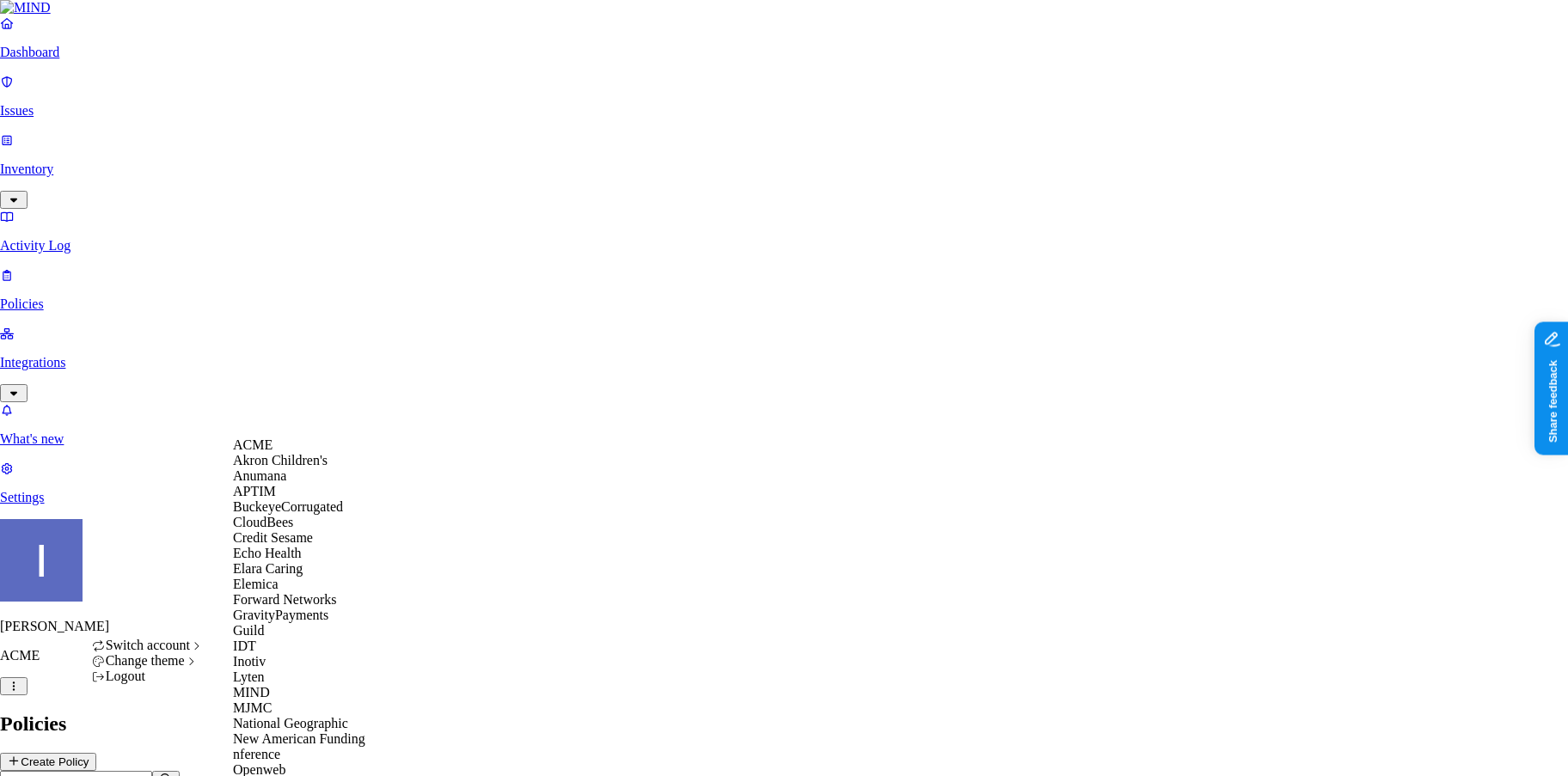
click at [300, 467] on span "Akron Children's" at bounding box center [280, 459] width 95 height 14
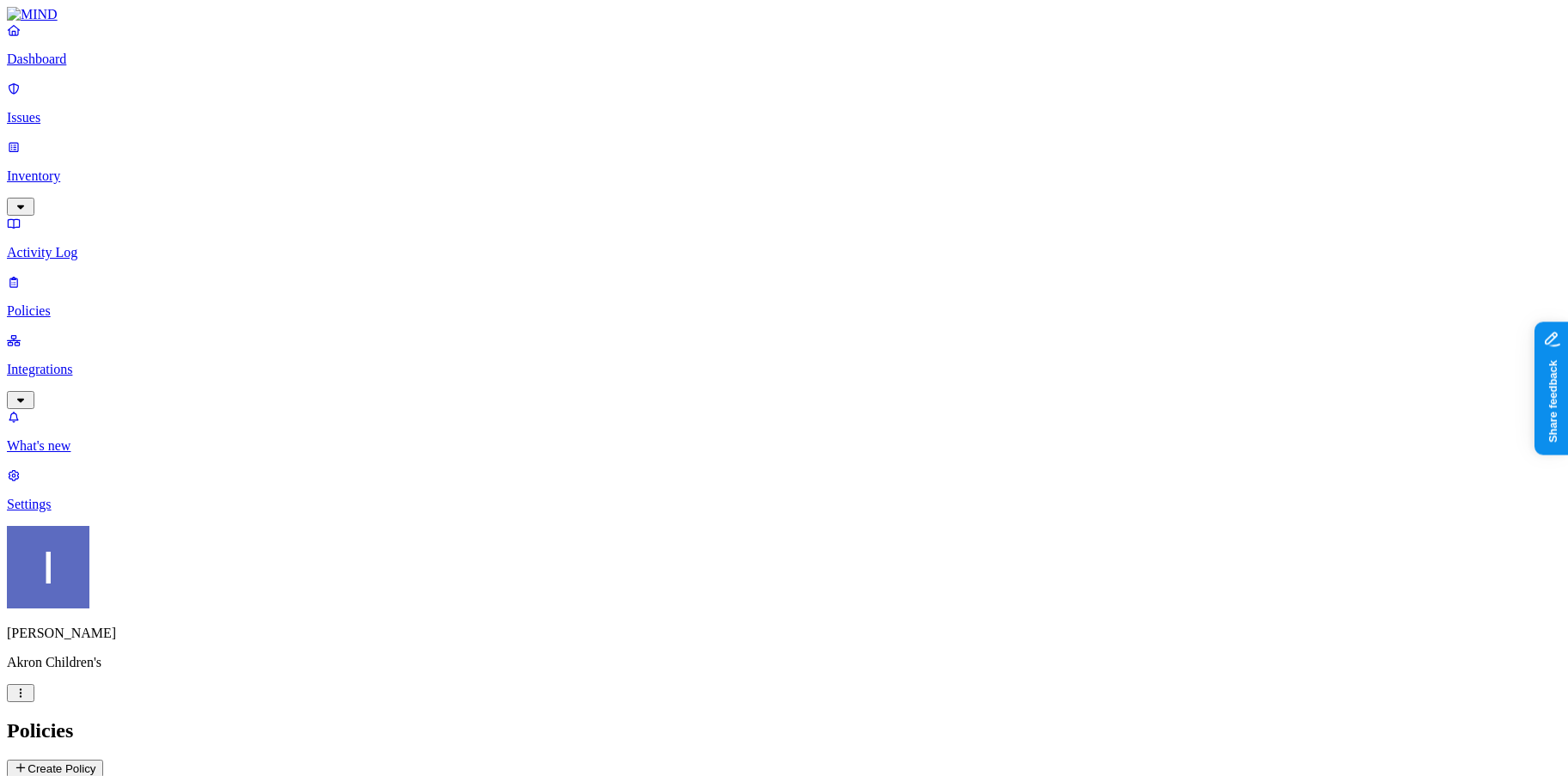
click at [108, 512] on div "What's new 1 Settings" at bounding box center [783, 460] width 1554 height 103
click at [102, 512] on p "Settings" at bounding box center [783, 504] width 1554 height 15
click at [131, 362] on p "Integrations" at bounding box center [783, 370] width 1554 height 15
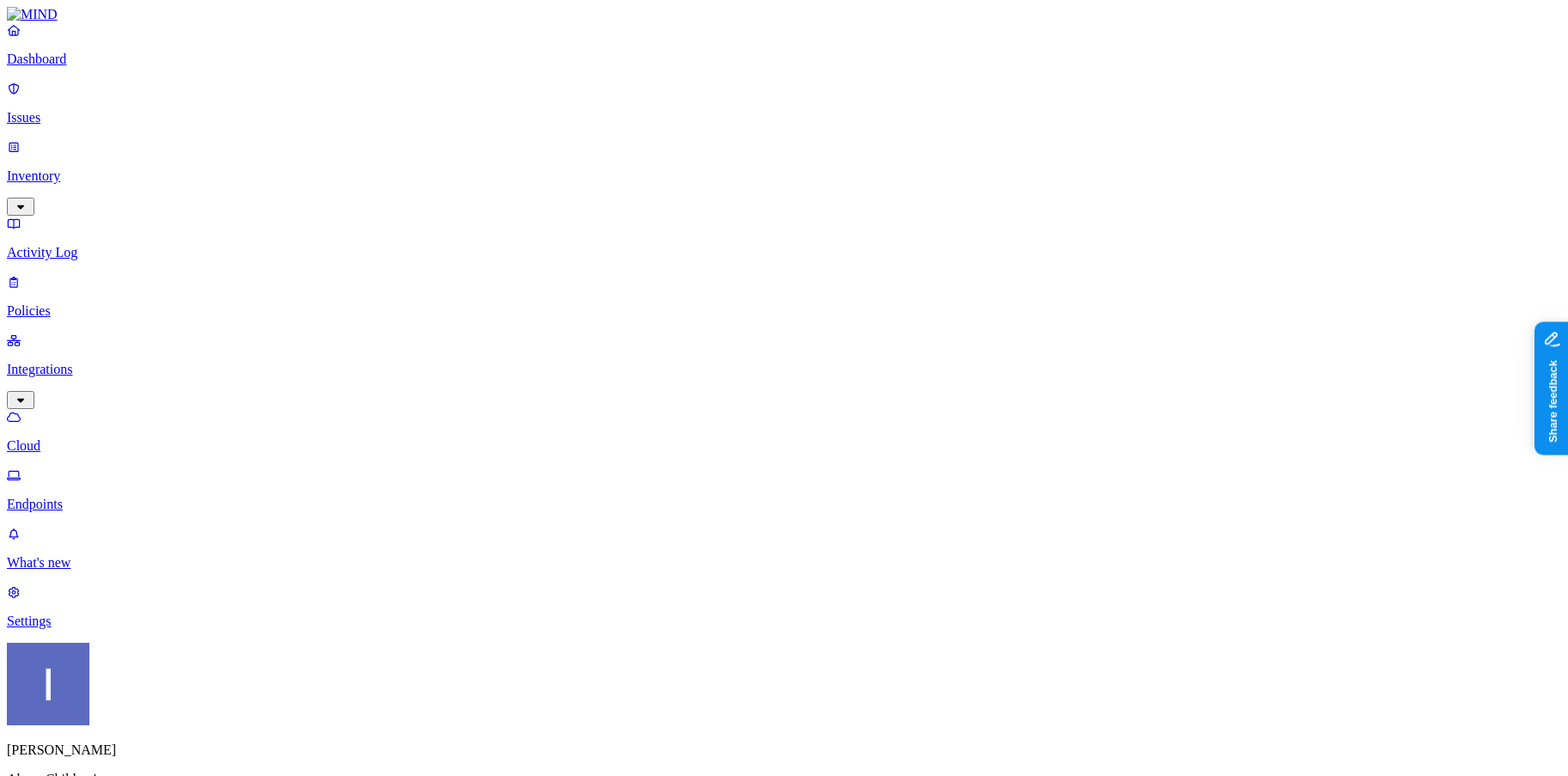
click at [108, 439] on p "Cloud" at bounding box center [783, 446] width 1554 height 15
click at [108, 496] on p "Endpoints" at bounding box center [783, 504] width 1554 height 15
click at [127, 629] on link "Settings" at bounding box center [783, 606] width 1554 height 44
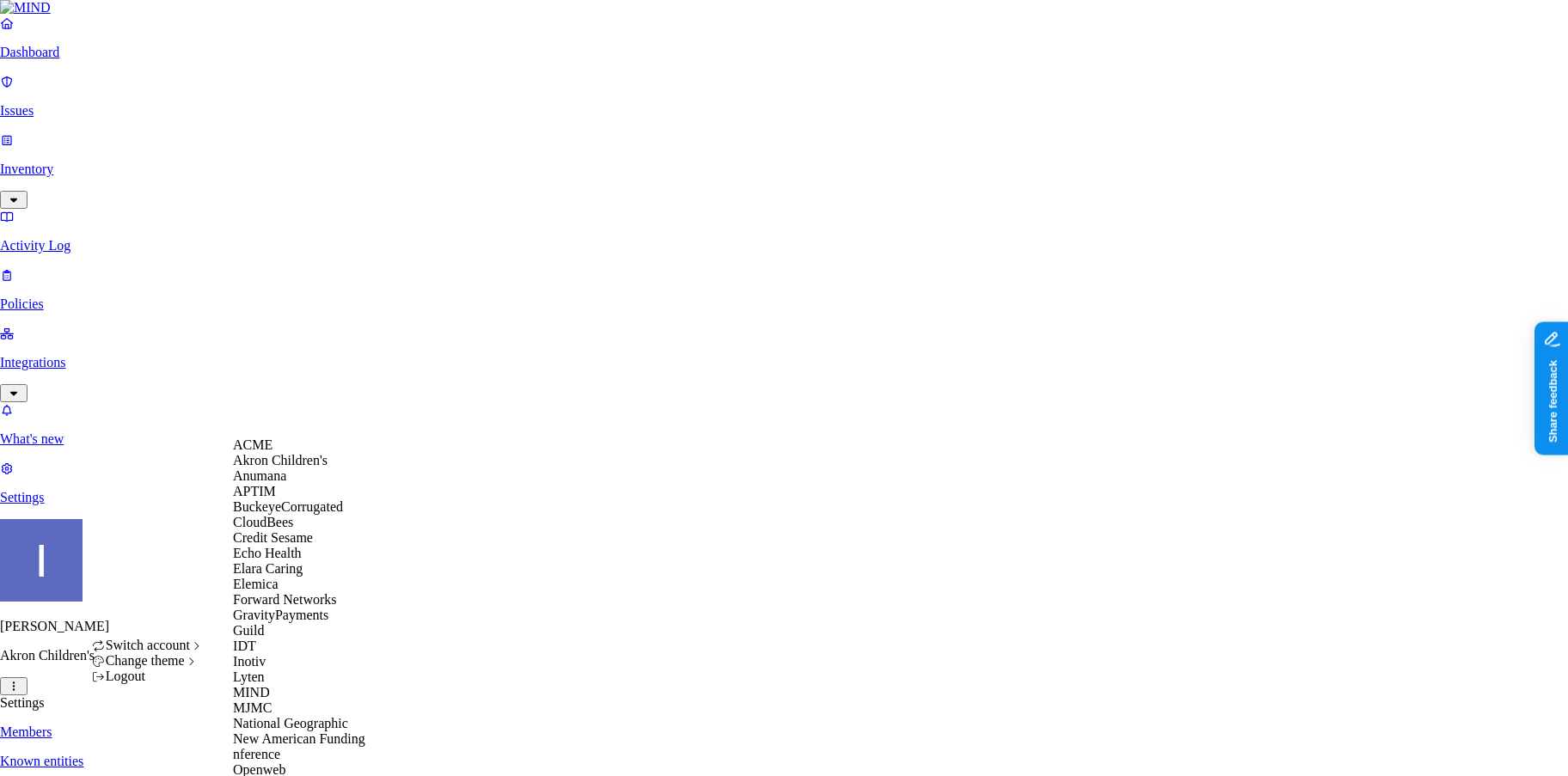
scroll to position [227, 0]
click at [301, 545] on div "Echo Health" at bounding box center [316, 553] width 166 height 15
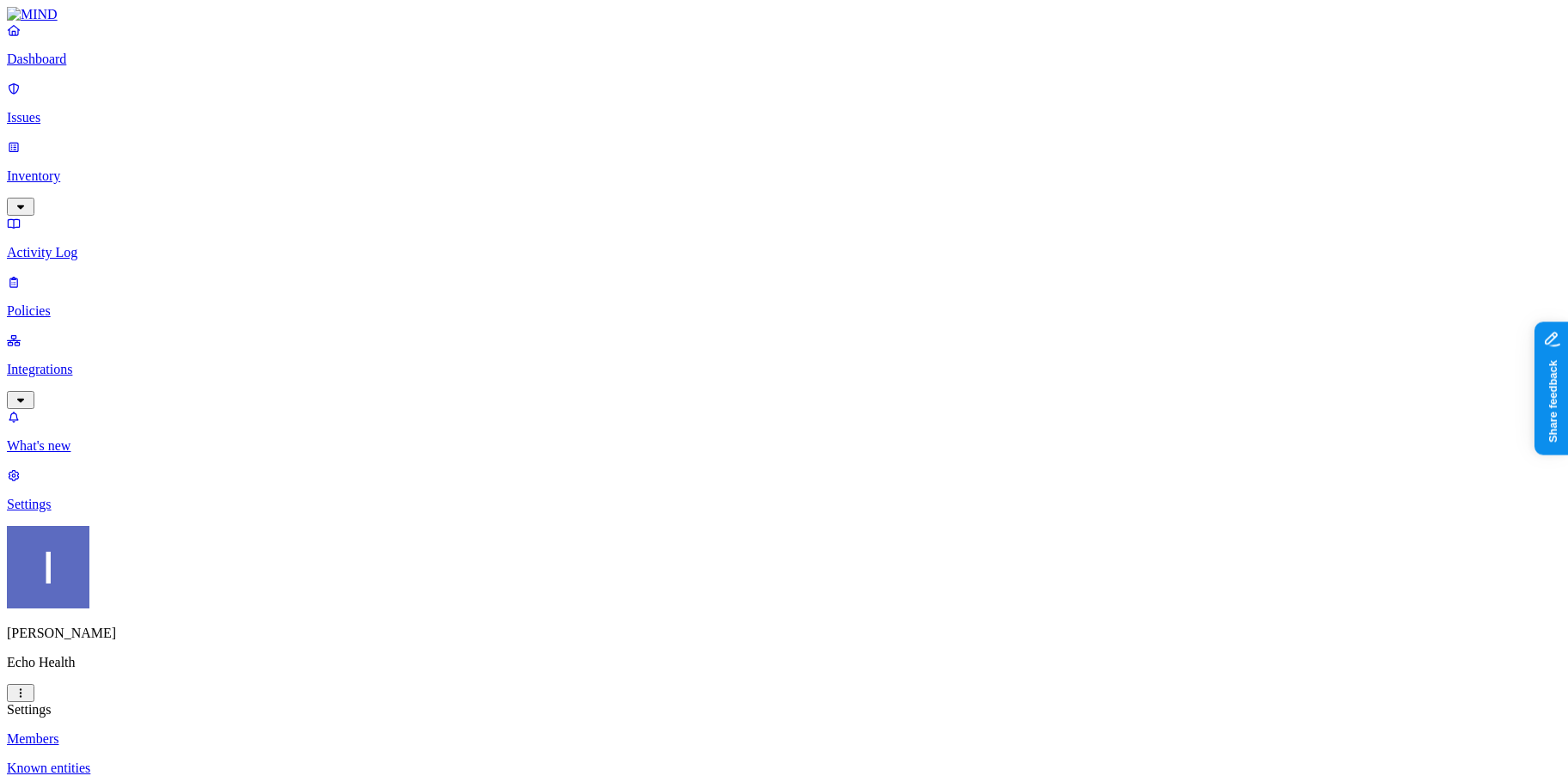
click at [173, 742] on html "Dashboard Issues Inventory Activity Log Policies Integrations What's new 1 Sett…" at bounding box center [784, 697] width 1568 height 1393
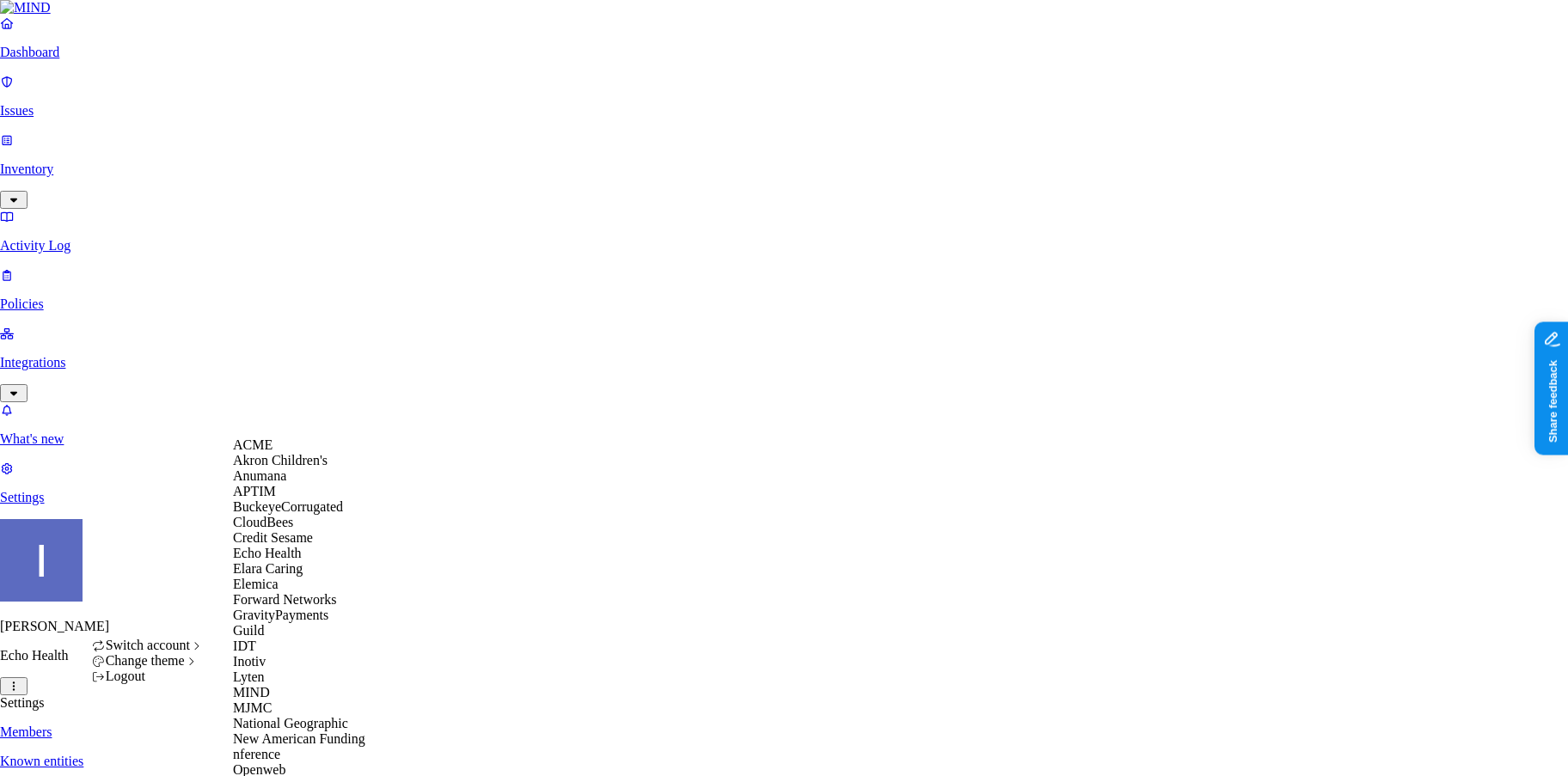
scroll to position [194, 0]
click at [291, 561] on span "Elara Caring" at bounding box center [268, 568] width 70 height 14
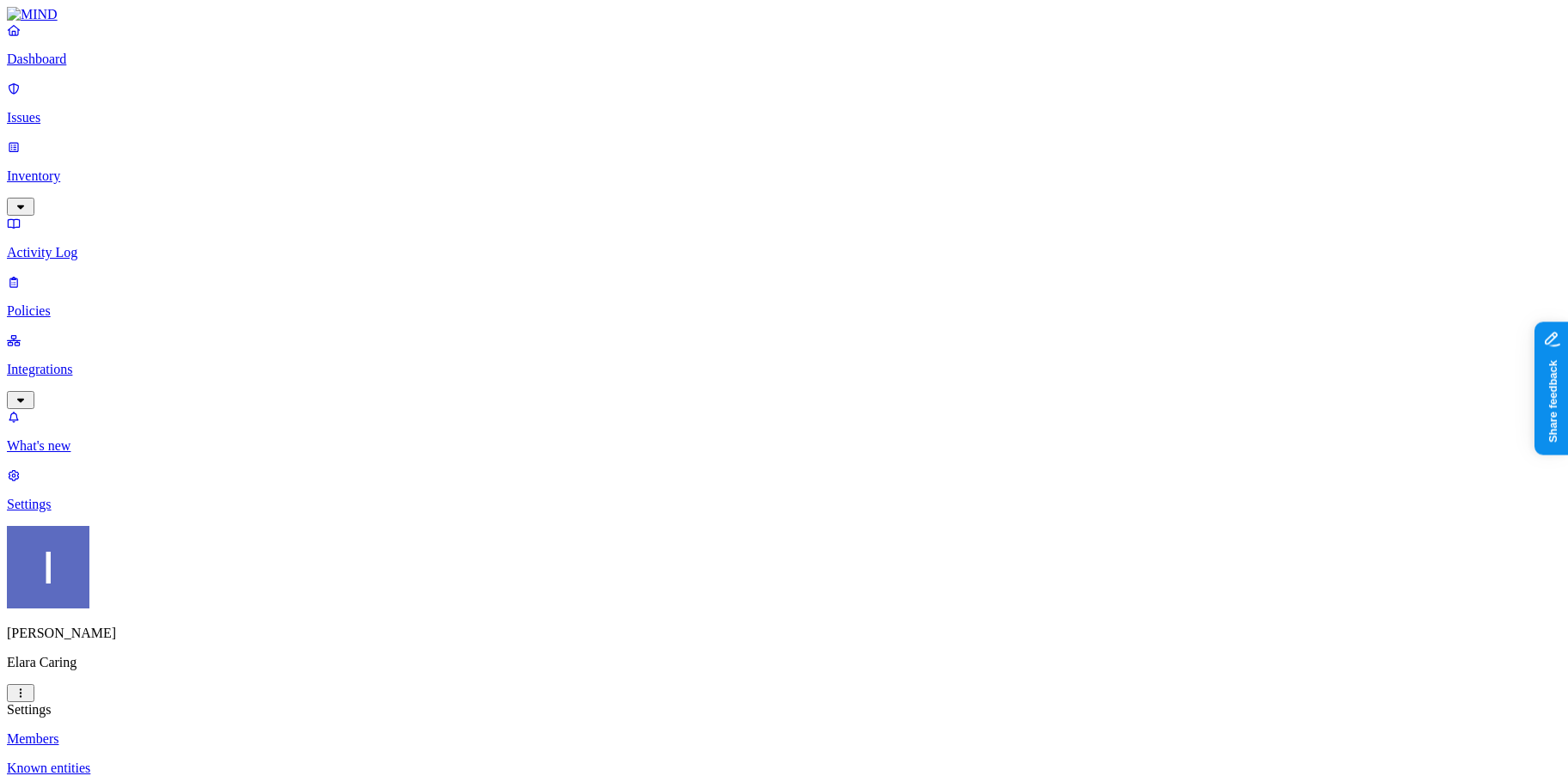
click at [160, 751] on html "Dashboard Issues Inventory Activity Log Policies Integrations What's new 1 Sett…" at bounding box center [784, 735] width 1568 height 1471
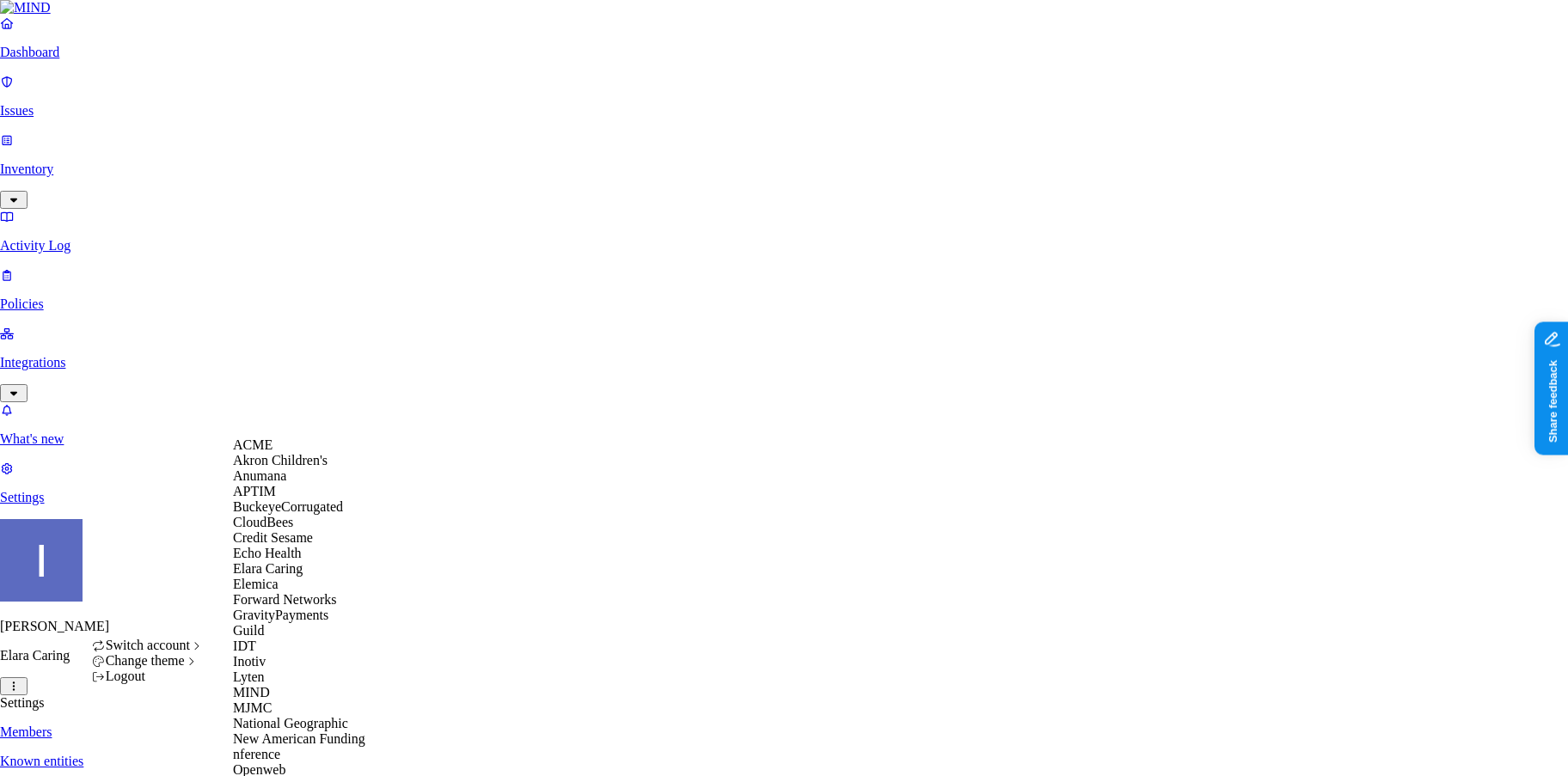
scroll to position [666, 0]
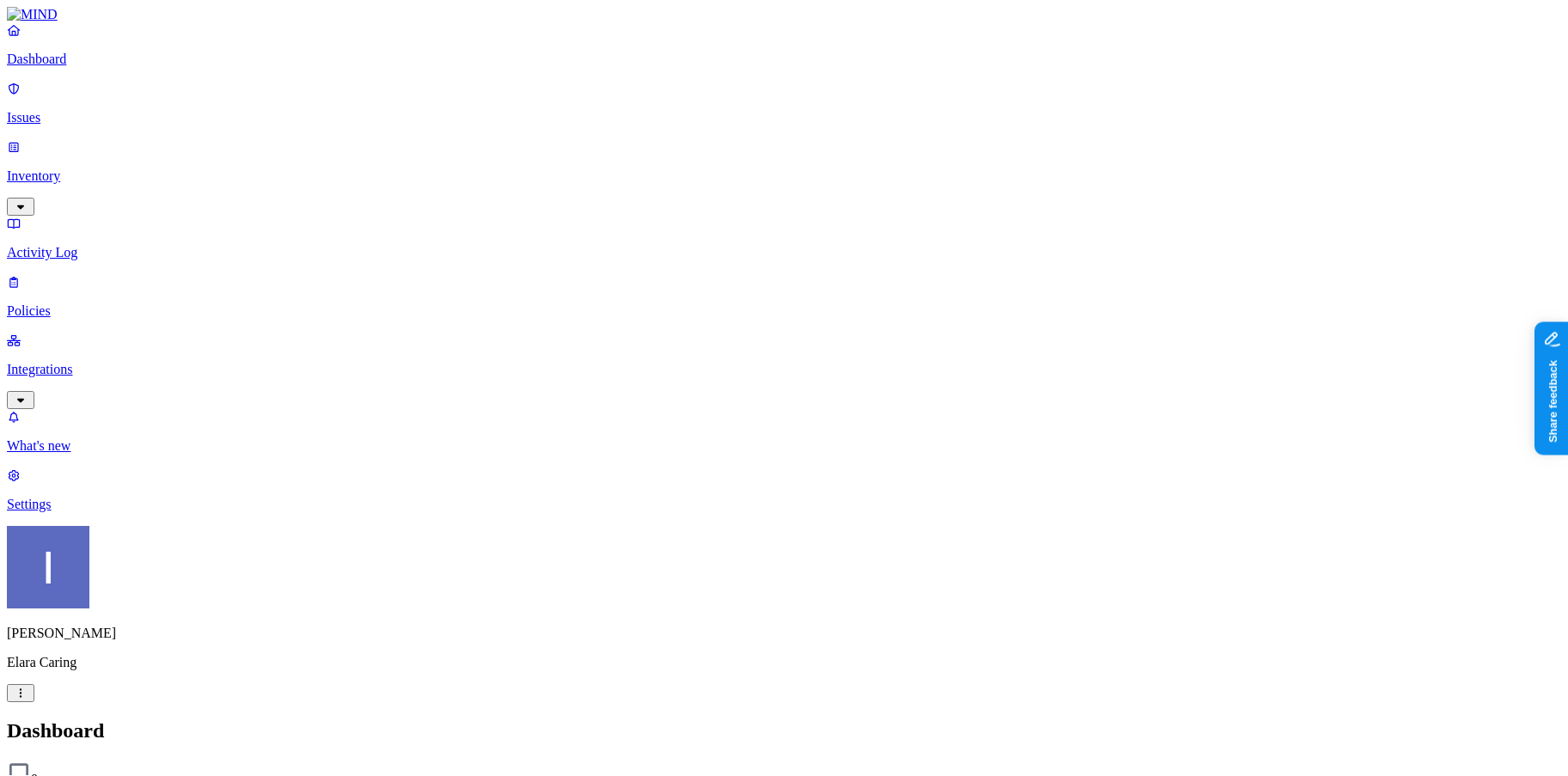
click at [158, 750] on html "Dashboard Issues Inventory Activity Log Policies Integrations What's new 1 Sett…" at bounding box center [784, 525] width 1568 height 1050
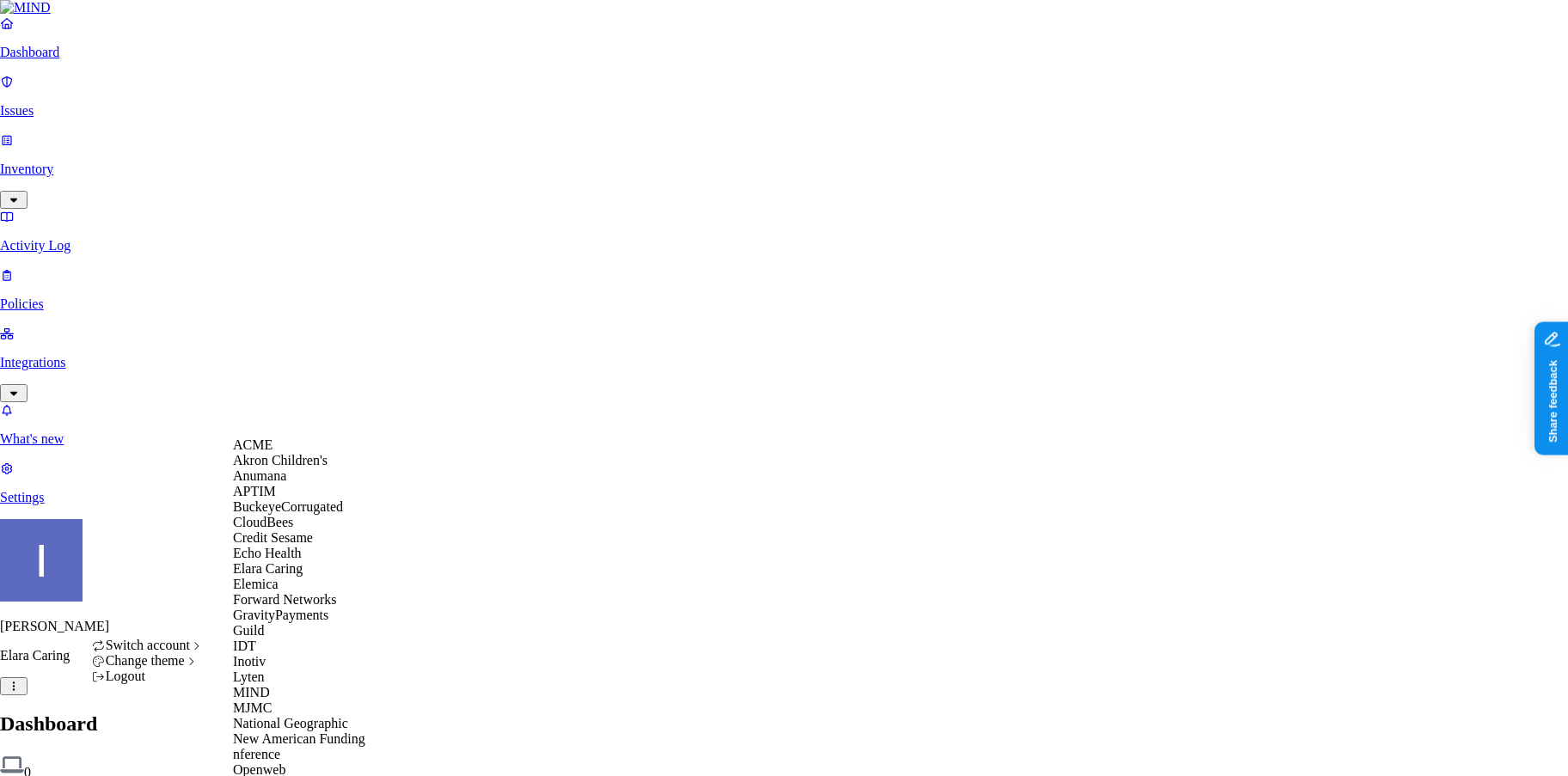
scroll to position [666, 0]
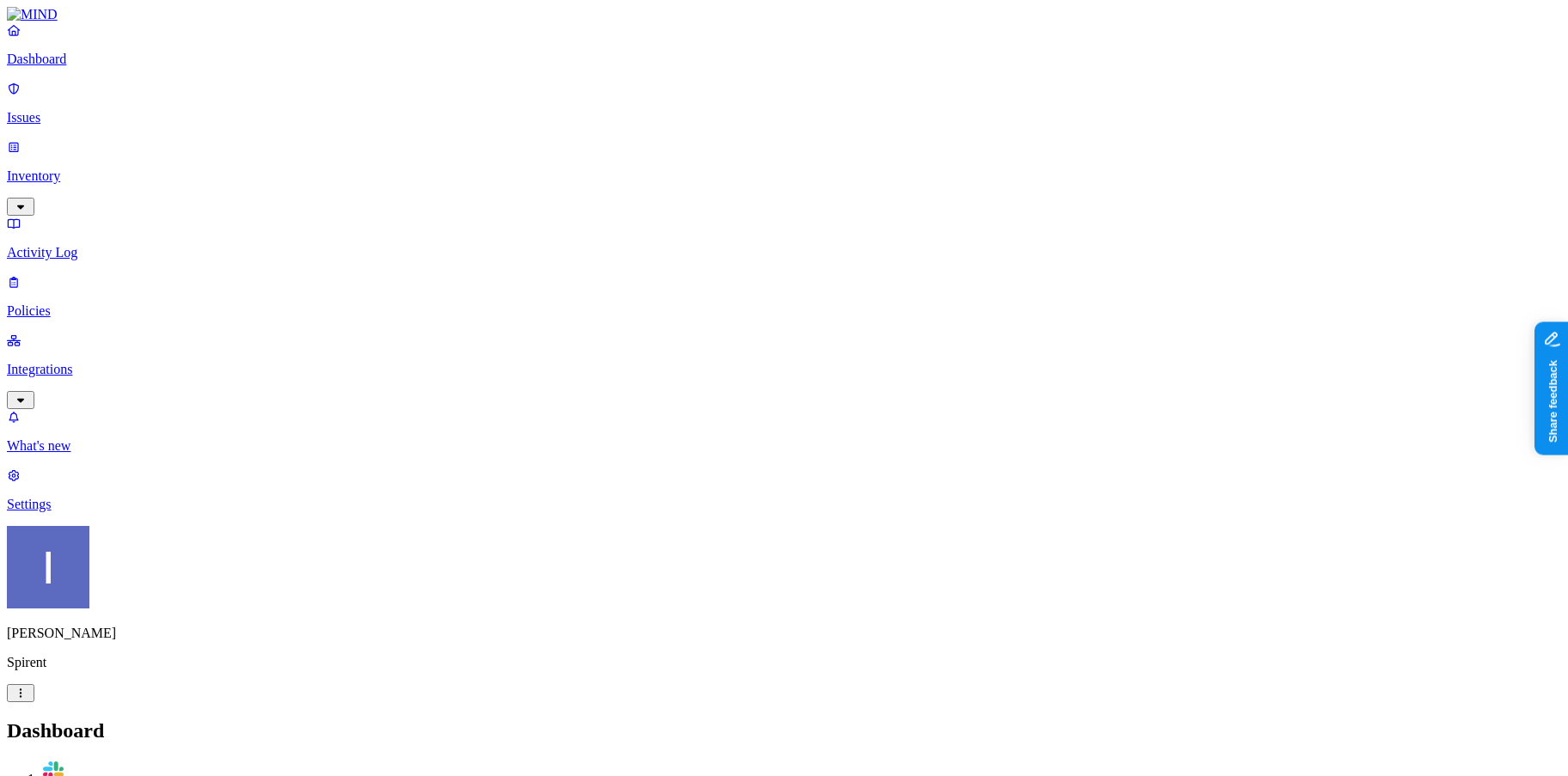
click at [109, 362] on p "Integrations" at bounding box center [783, 370] width 1554 height 15
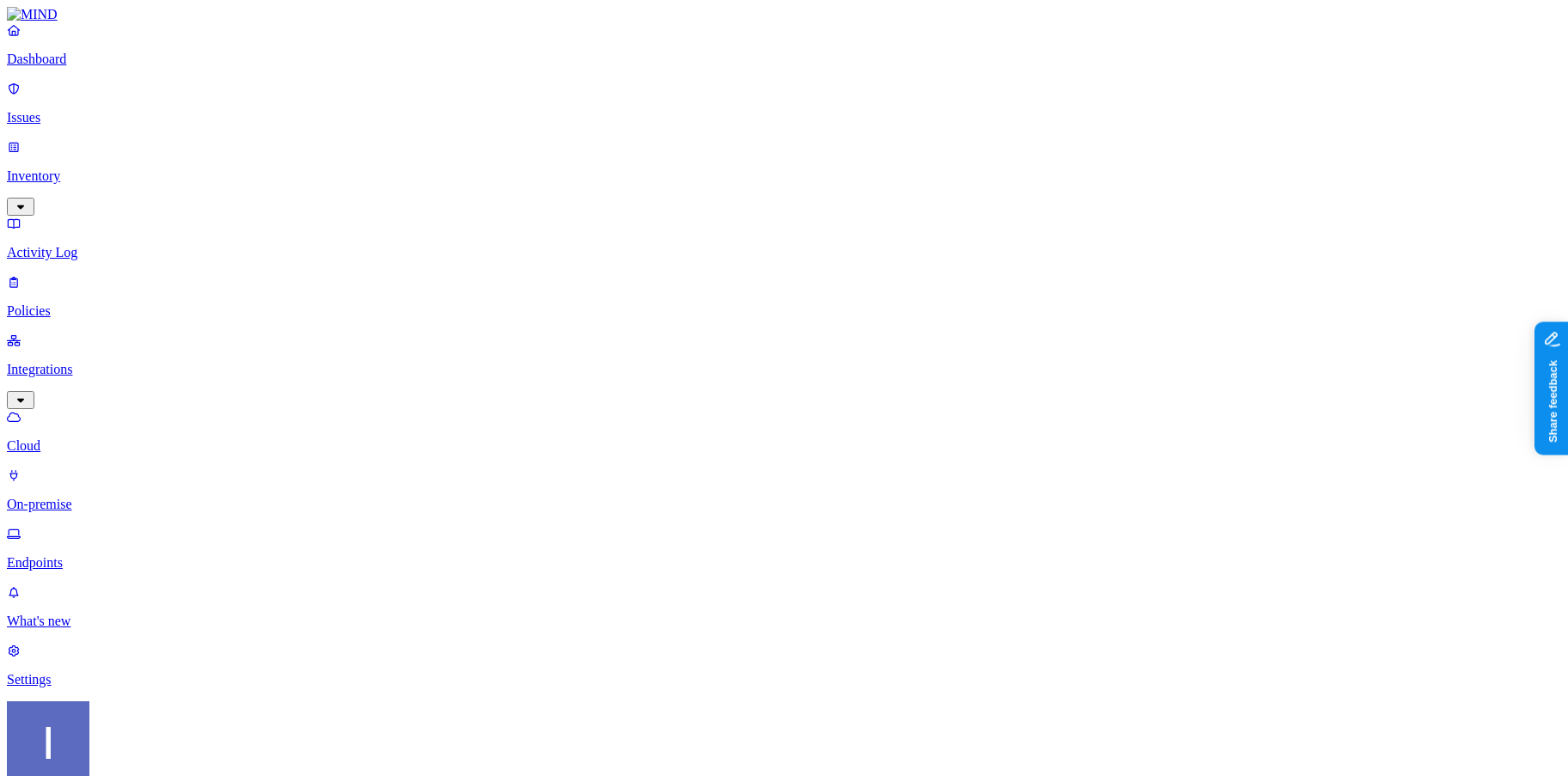
click at [134, 555] on p "Endpoints" at bounding box center [783, 562] width 1554 height 15
type input "calc02g67cgq05p"
